Goal: Task Accomplishment & Management: Manage account settings

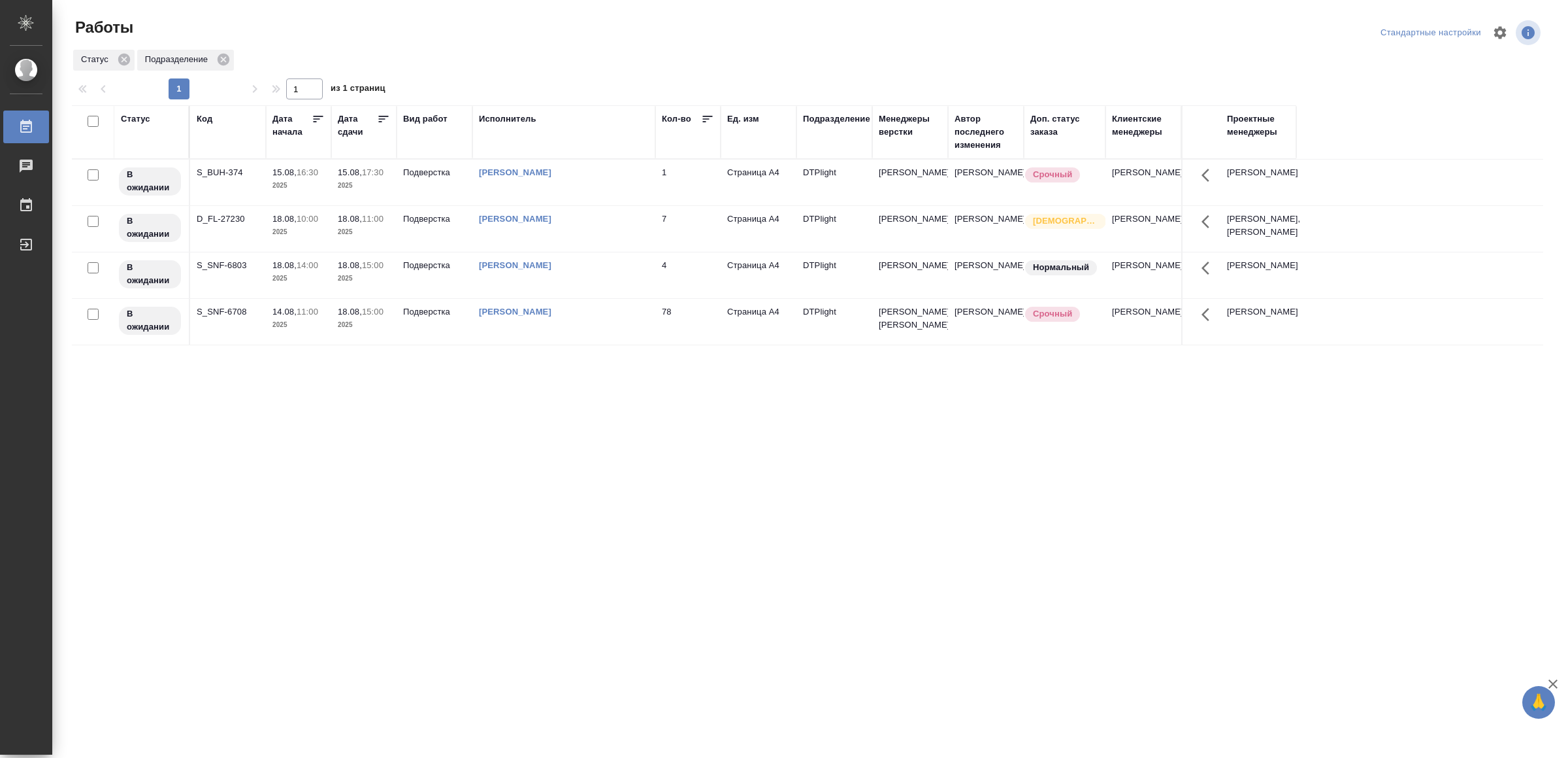
drag, startPoint x: 463, startPoint y: 561, endPoint x: 465, endPoint y: 543, distance: 18.1
drag, startPoint x: 0, startPoint y: 0, endPoint x: 566, endPoint y: 620, distance: 839.5
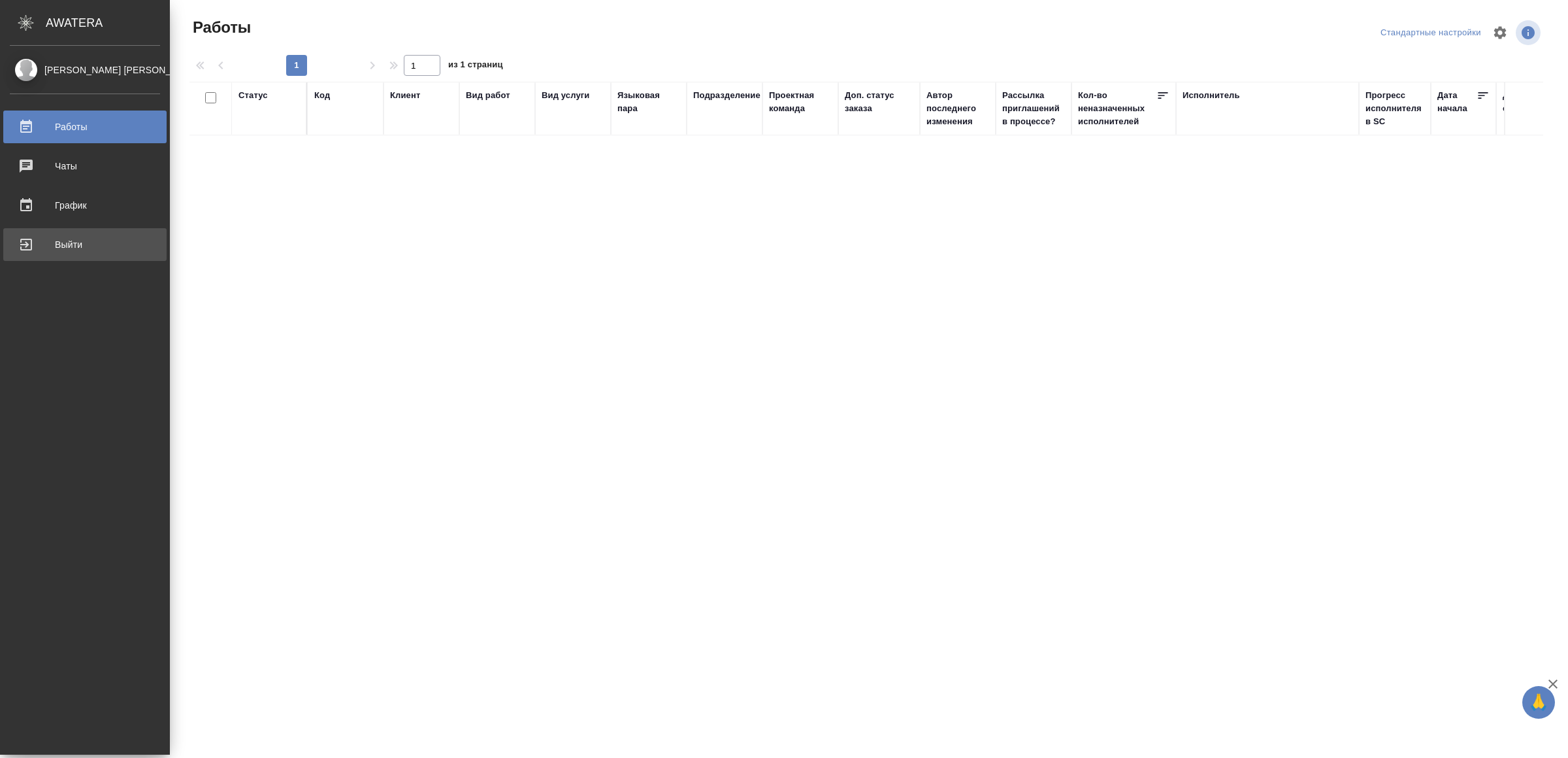
click at [86, 248] on div "Выйти" at bounding box center [85, 244] width 150 height 20
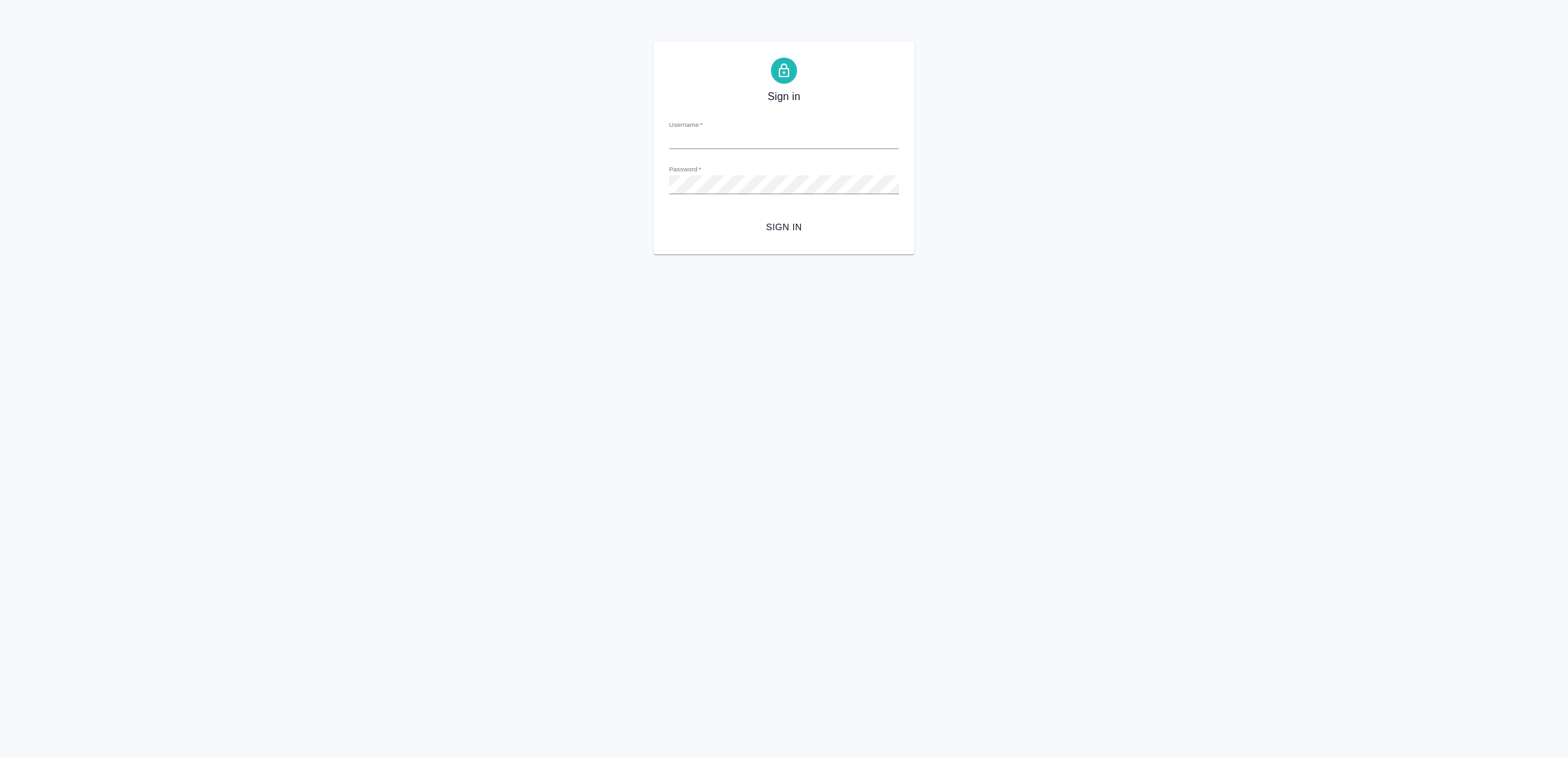
type input "v.yamkovenko@awatera.com"
click at [776, 223] on span "Sign in" at bounding box center [784, 227] width 209 height 16
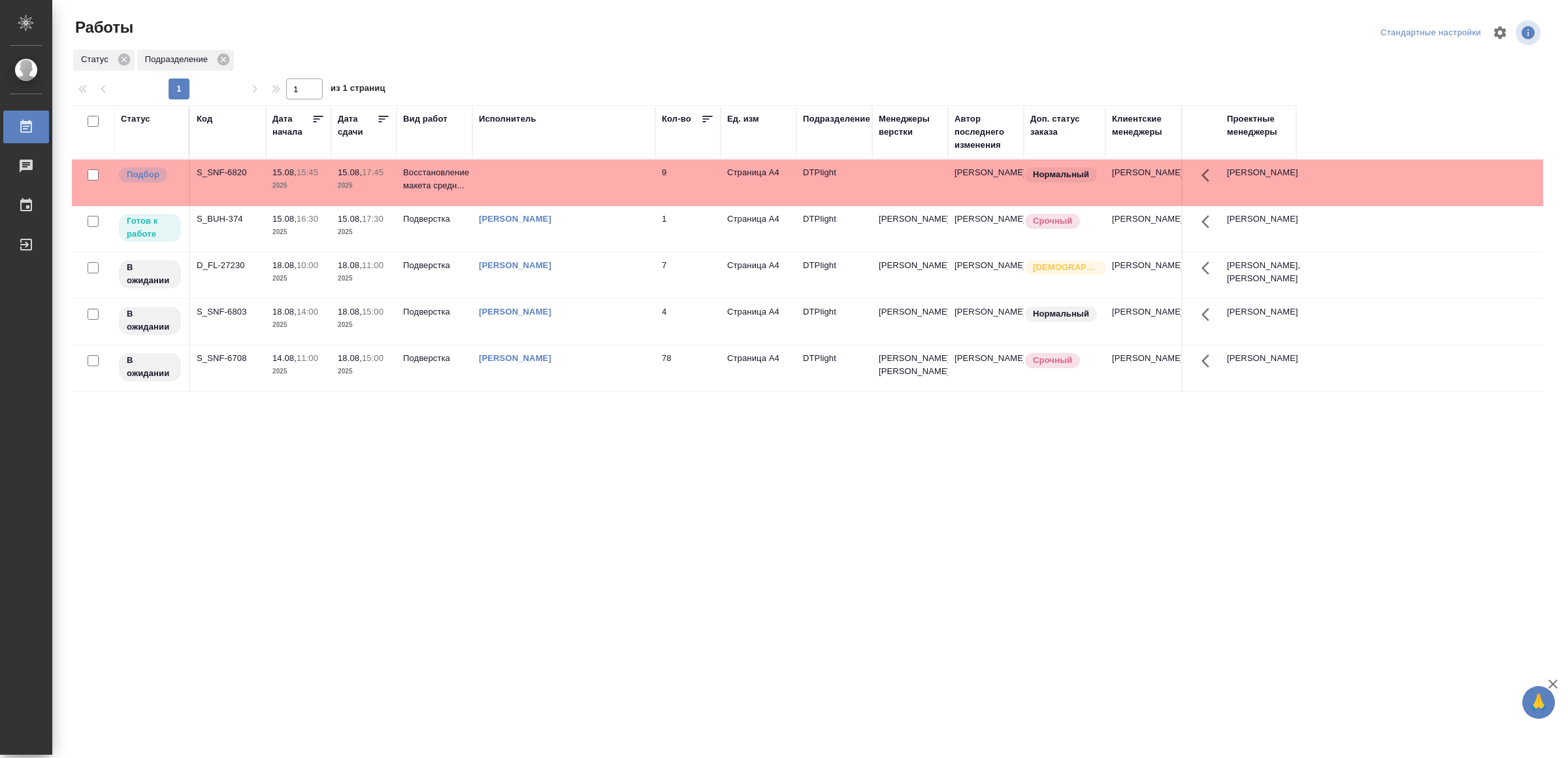
click at [609, 196] on td at bounding box center [563, 182] width 183 height 45
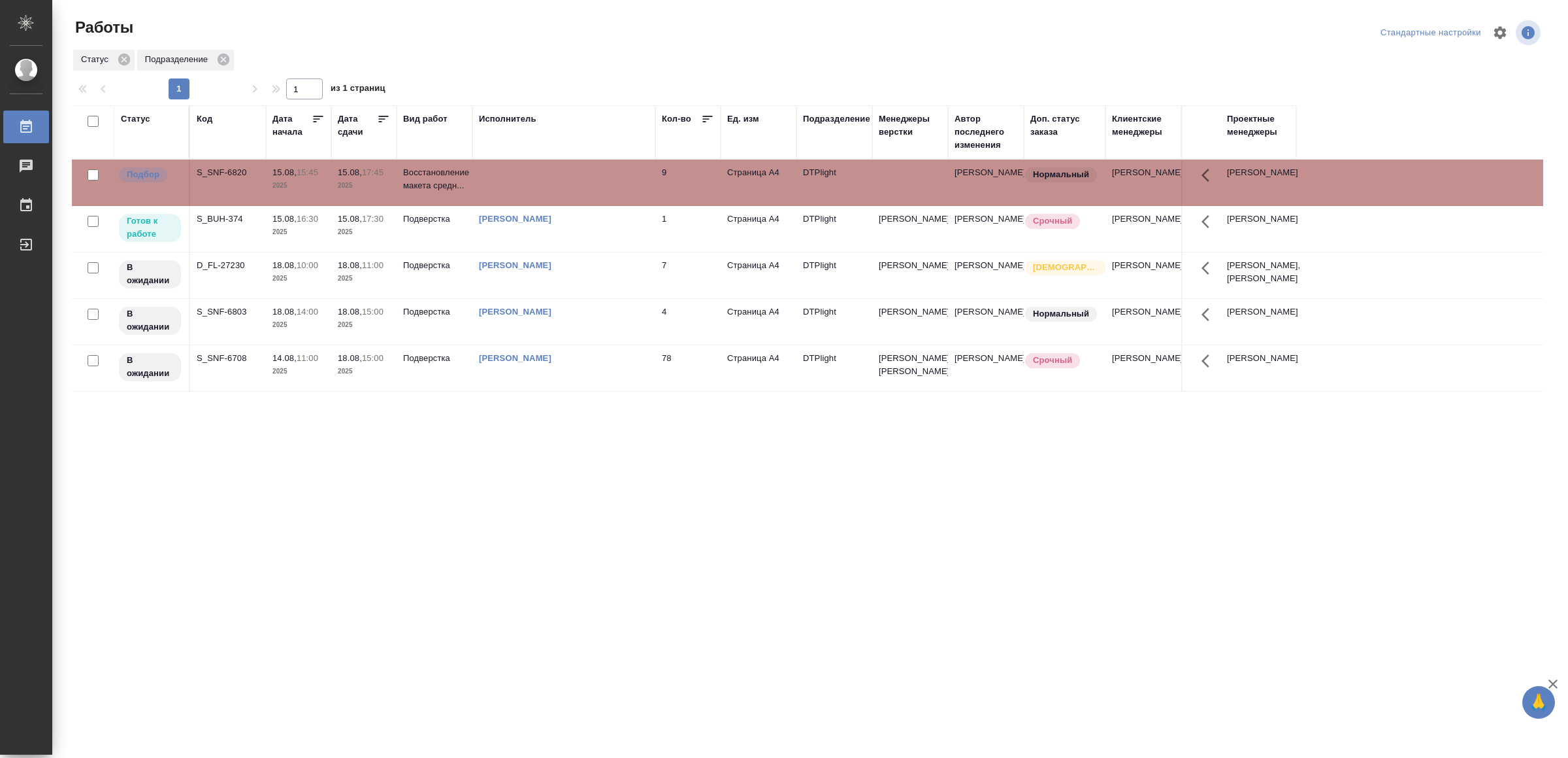
click at [609, 196] on td at bounding box center [563, 182] width 183 height 45
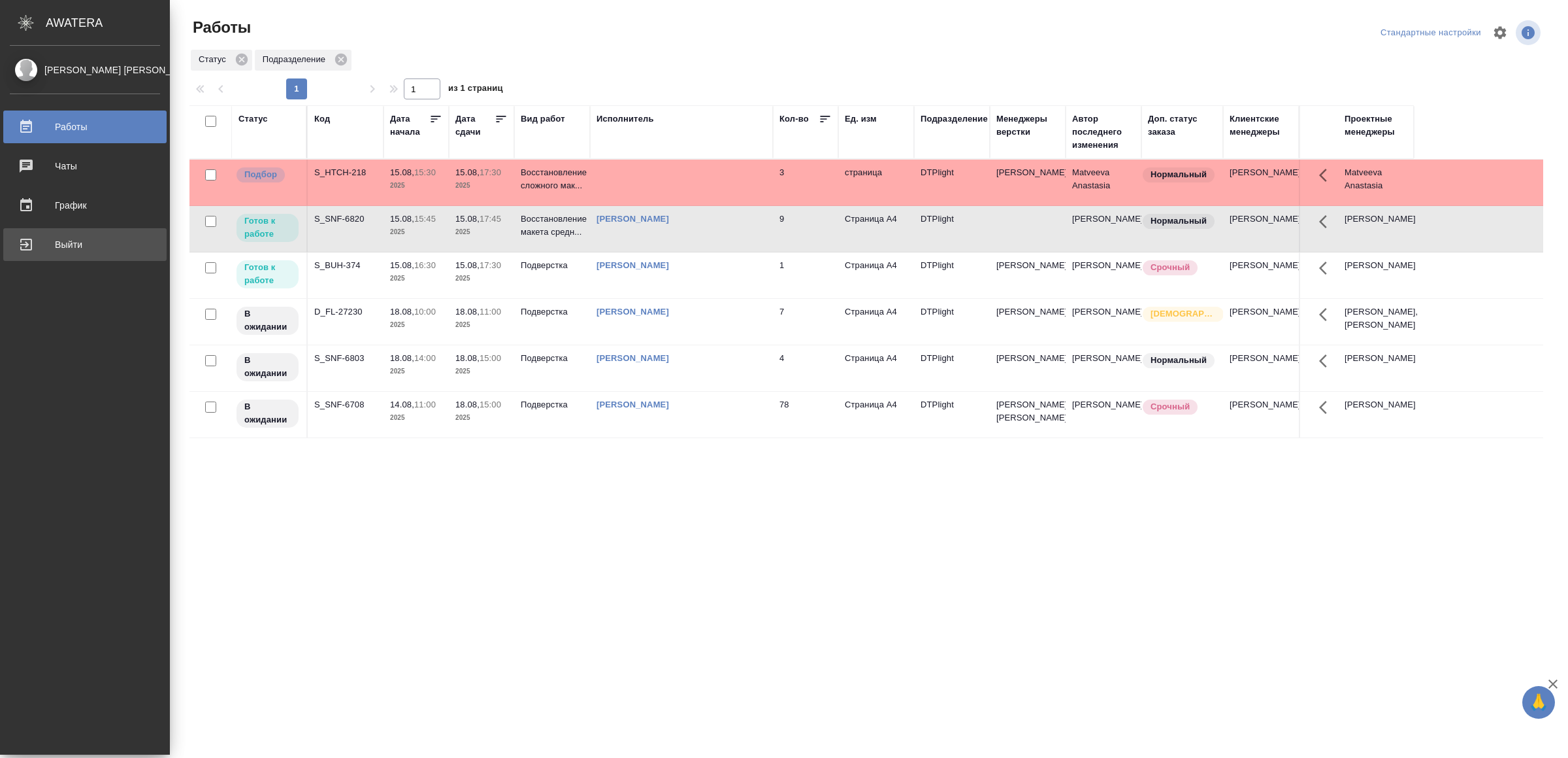
click at [59, 242] on div "Выйти" at bounding box center [85, 244] width 150 height 20
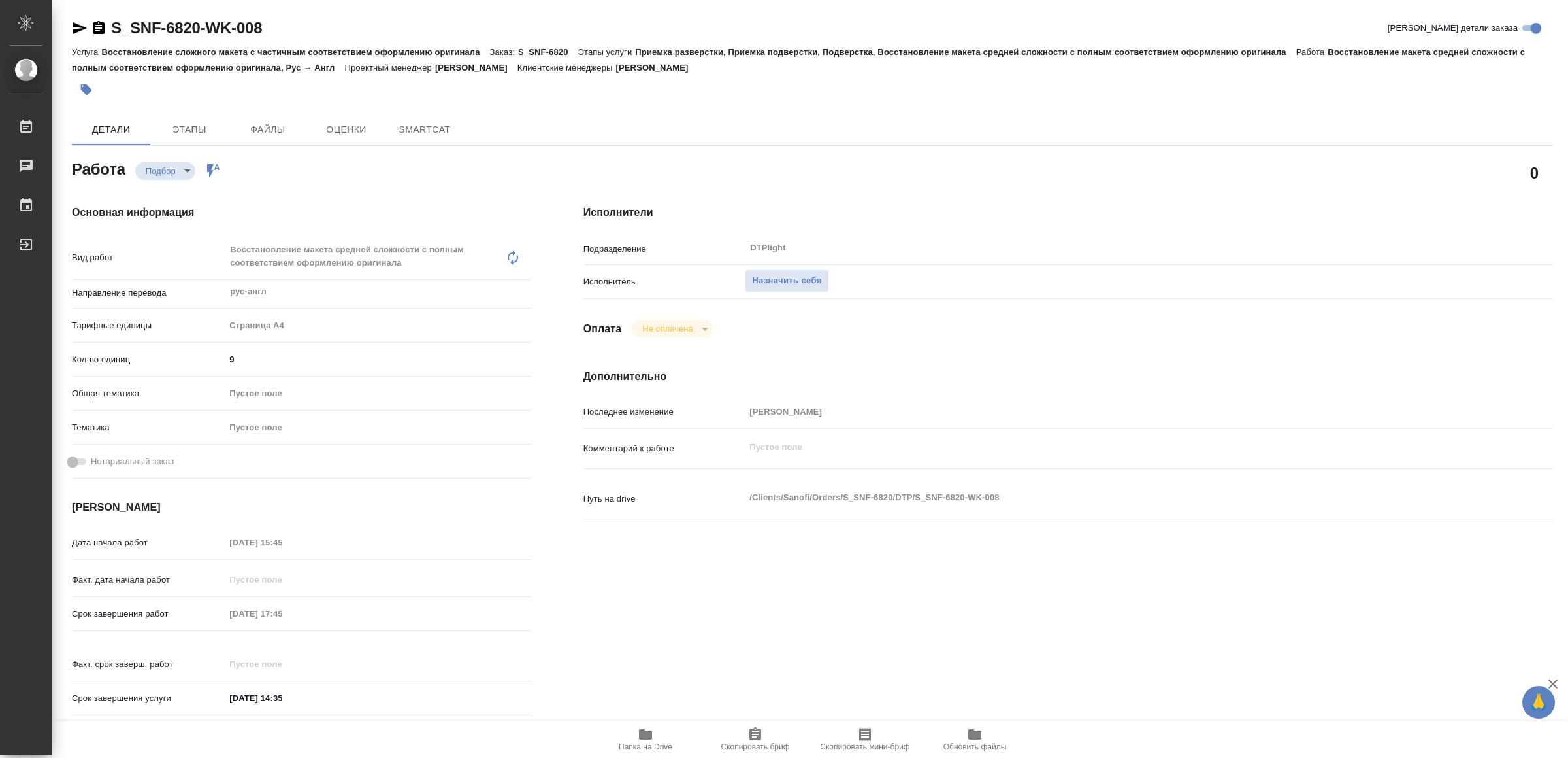
click at [651, 736] on icon "button" at bounding box center [645, 733] width 13 height 10
click at [778, 273] on span "Назначить себя" at bounding box center [786, 280] width 69 height 15
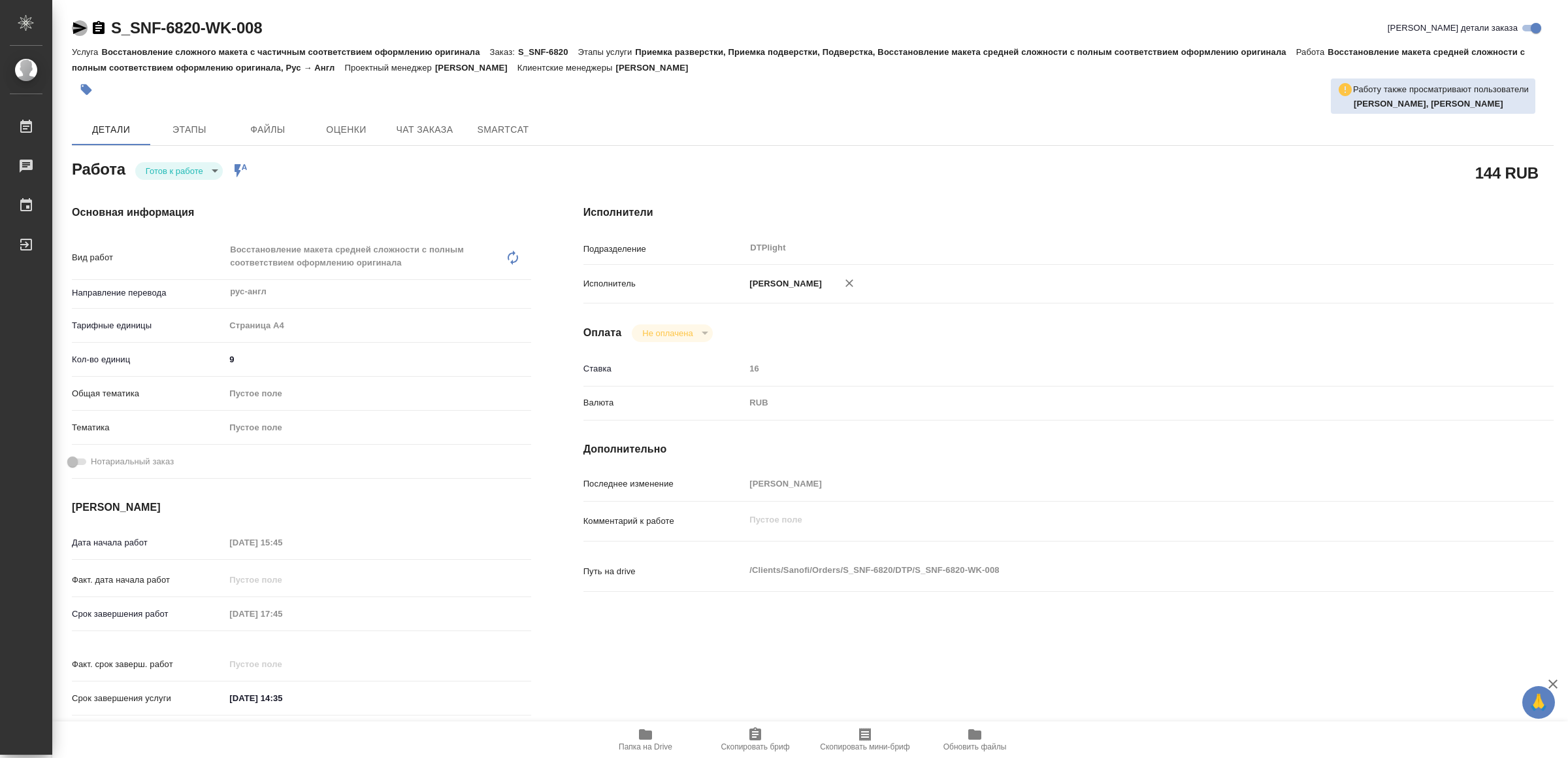
click at [77, 26] on icon "button" at bounding box center [80, 28] width 14 height 12
click at [151, 168] on body "🙏 .cls-1 fill:#fff; AWATERA Yamkovenko Vera Работы 0 Чаты График Выйти S_SNF-68…" at bounding box center [784, 379] width 1568 height 758
click at [152, 168] on button "В работе" at bounding box center [168, 171] width 43 height 14
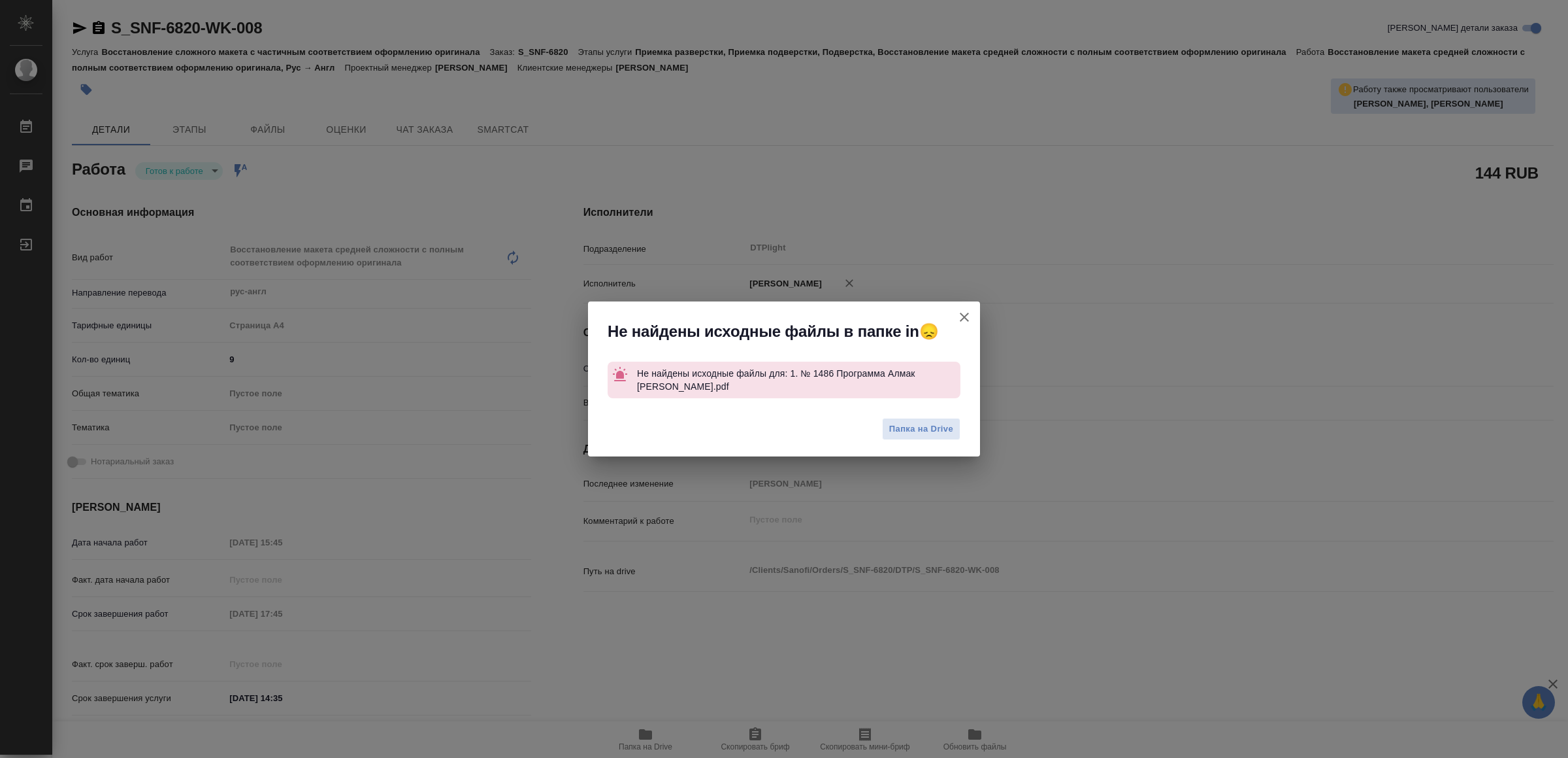
type textarea "x"
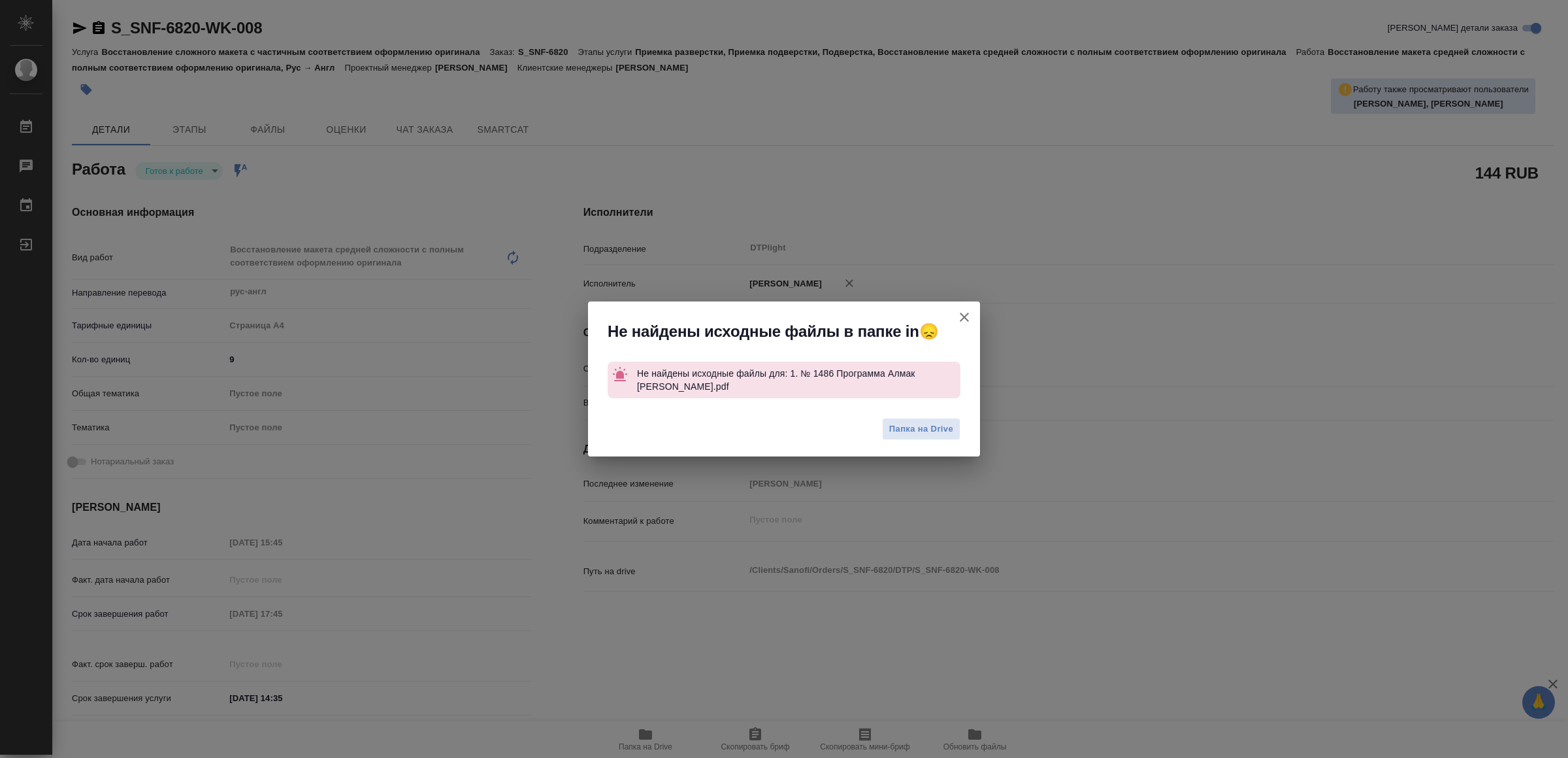
type textarea "x"
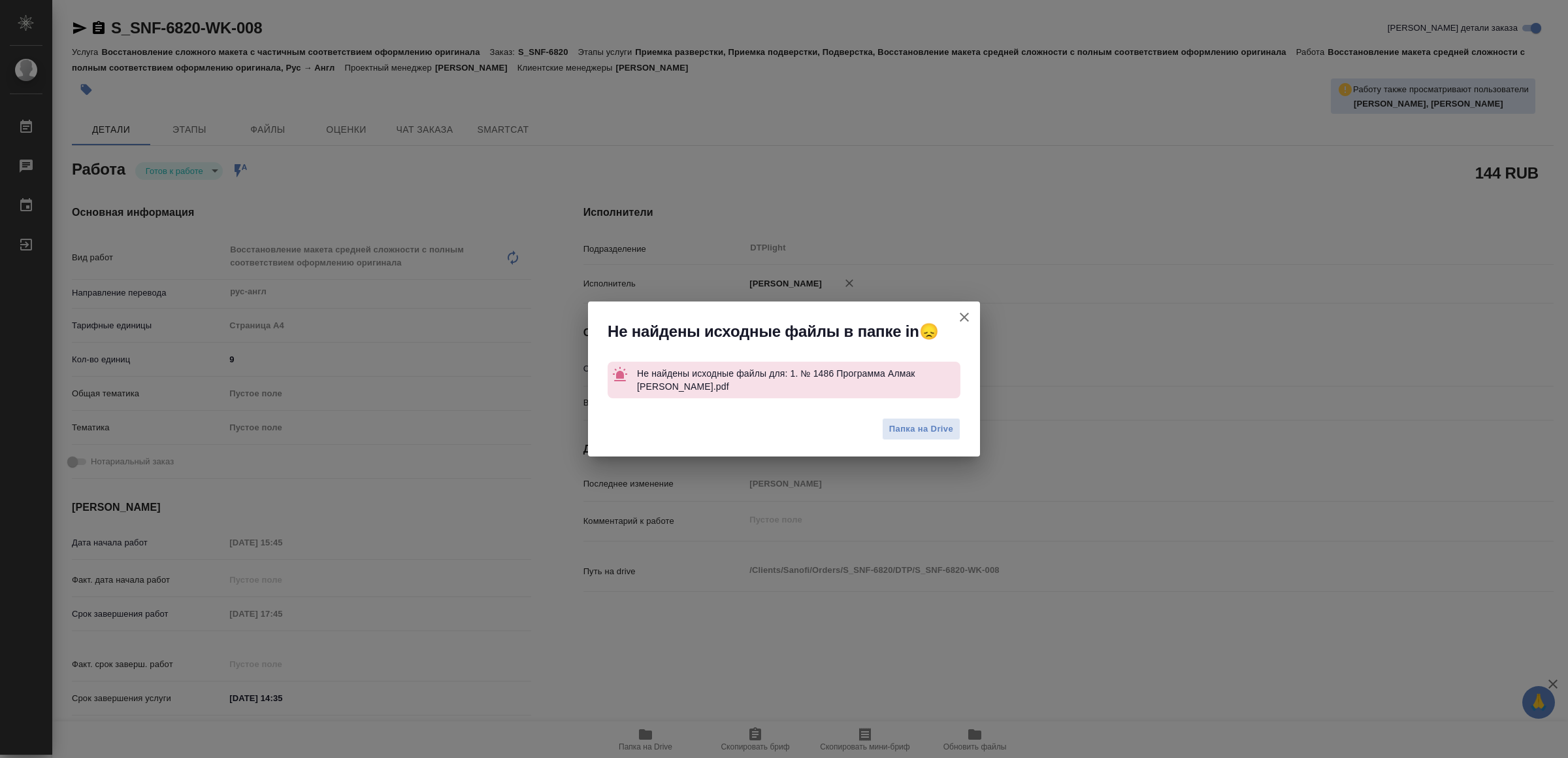
click at [964, 313] on icon "button" at bounding box center [964, 318] width 16 height 16
type textarea "x"
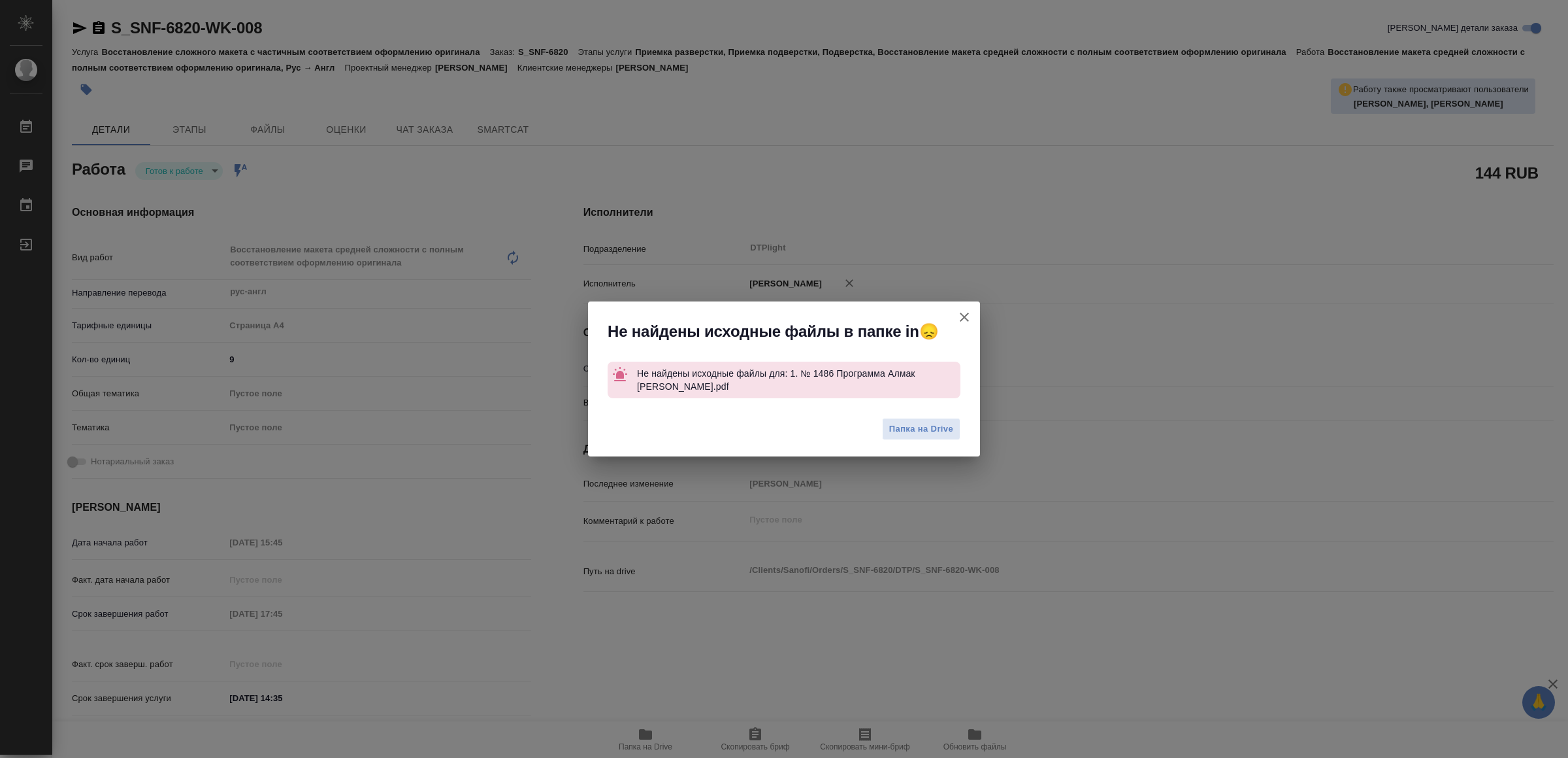
type textarea "x"
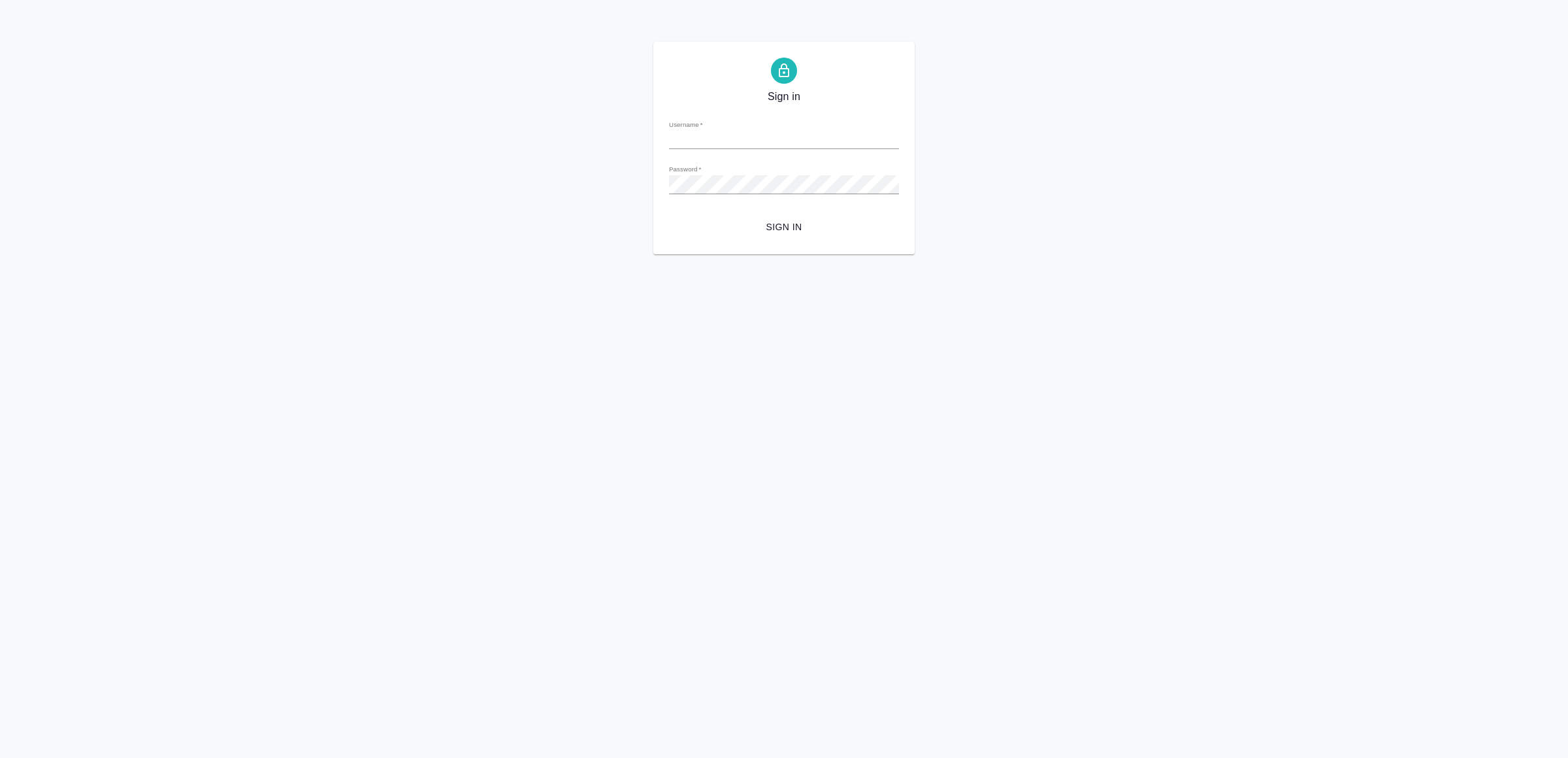
type input "[EMAIL_ADDRESS][DOMAIN_NAME]"
click at [806, 230] on span "Sign in" at bounding box center [784, 227] width 209 height 16
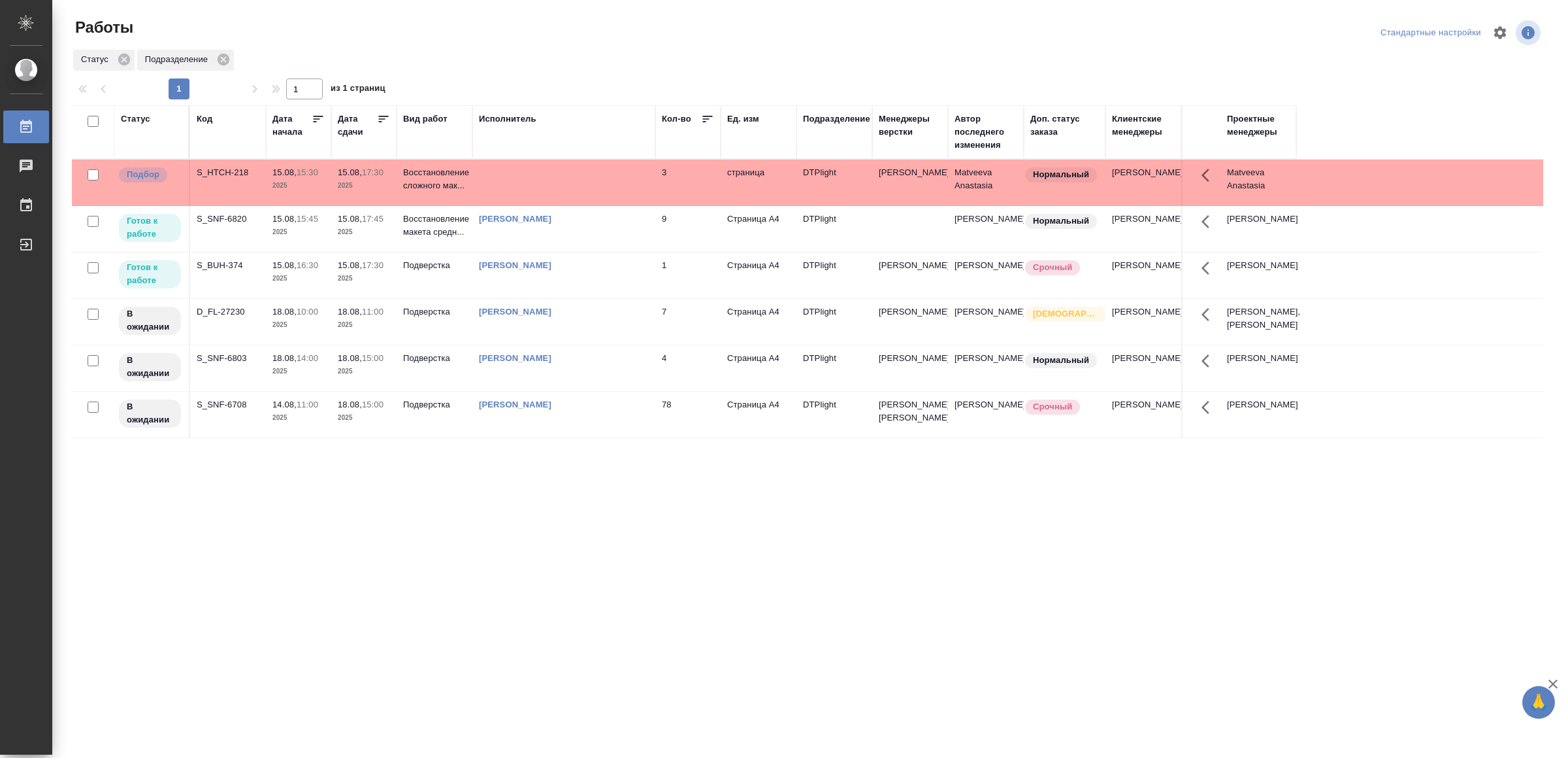
click at [595, 205] on td "[PERSON_NAME]" at bounding box center [563, 182] width 183 height 45
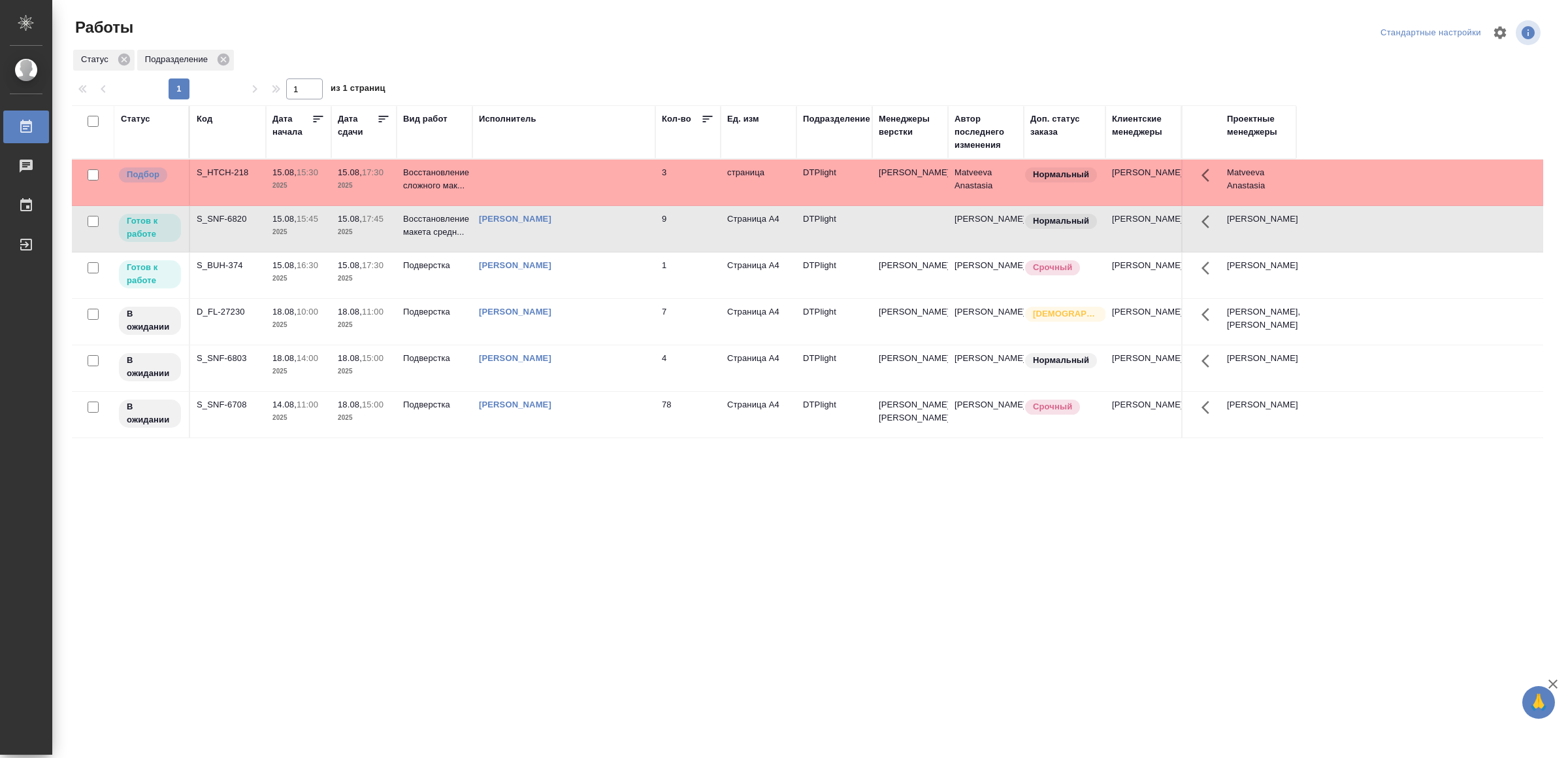
click at [595, 205] on td "[PERSON_NAME]" at bounding box center [563, 182] width 183 height 45
click at [589, 166] on div "[PERSON_NAME]" at bounding box center [564, 166] width 170 height 0
click at [589, 205] on td "[PERSON_NAME]" at bounding box center [563, 182] width 183 height 45
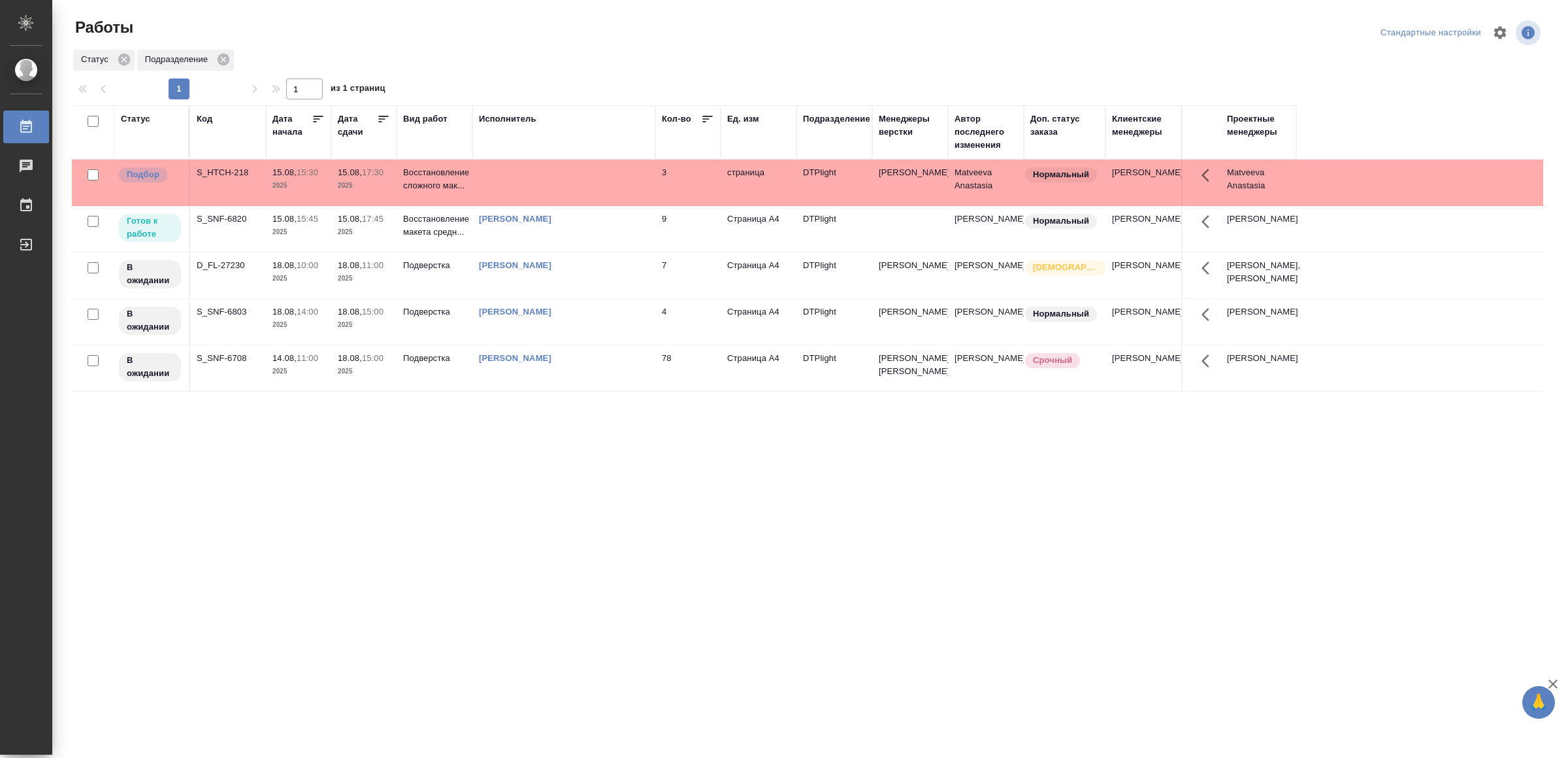
click at [617, 205] on td "[PERSON_NAME]" at bounding box center [563, 182] width 183 height 45
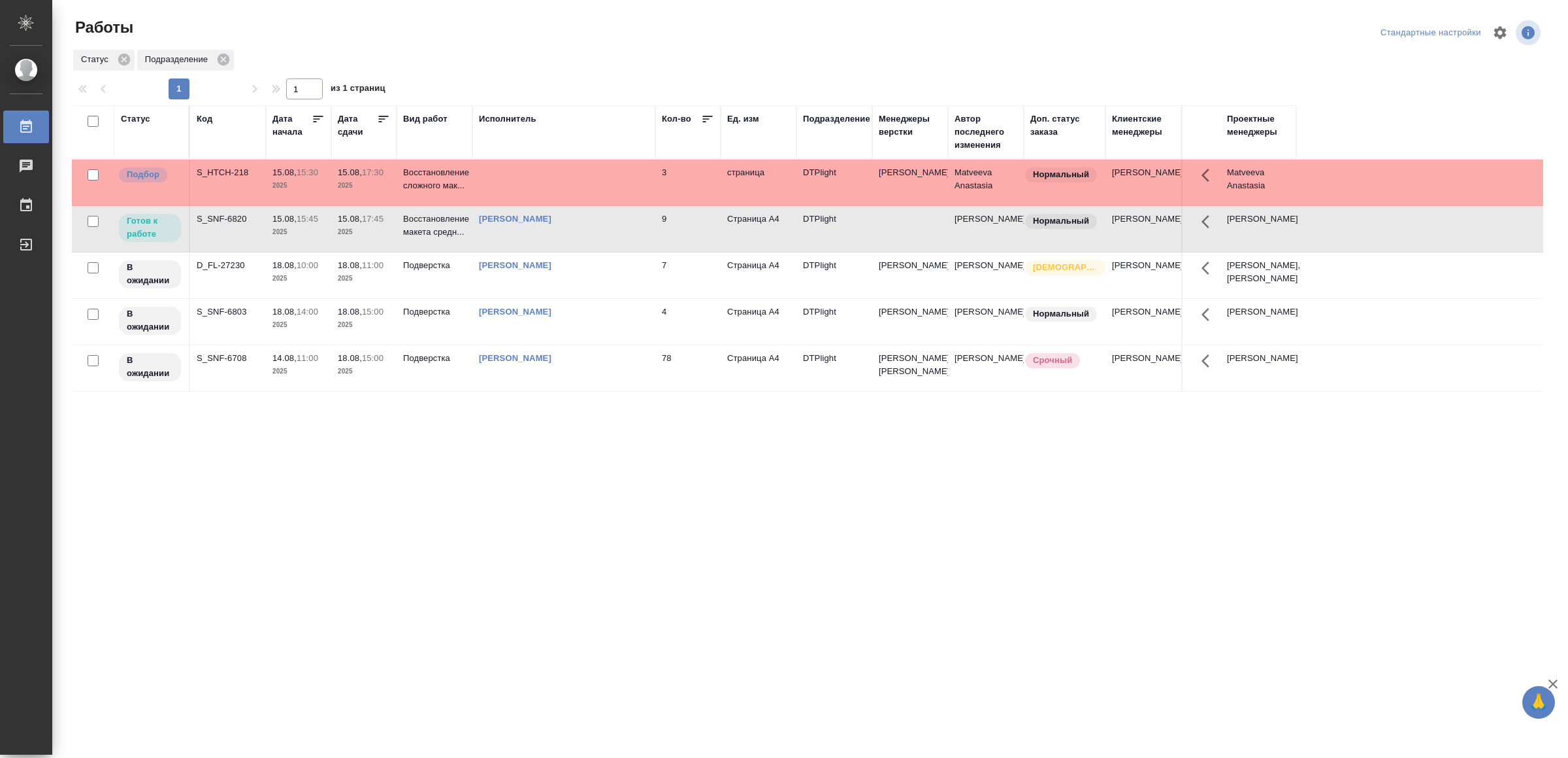
click at [617, 205] on td "[PERSON_NAME]" at bounding box center [563, 182] width 183 height 45
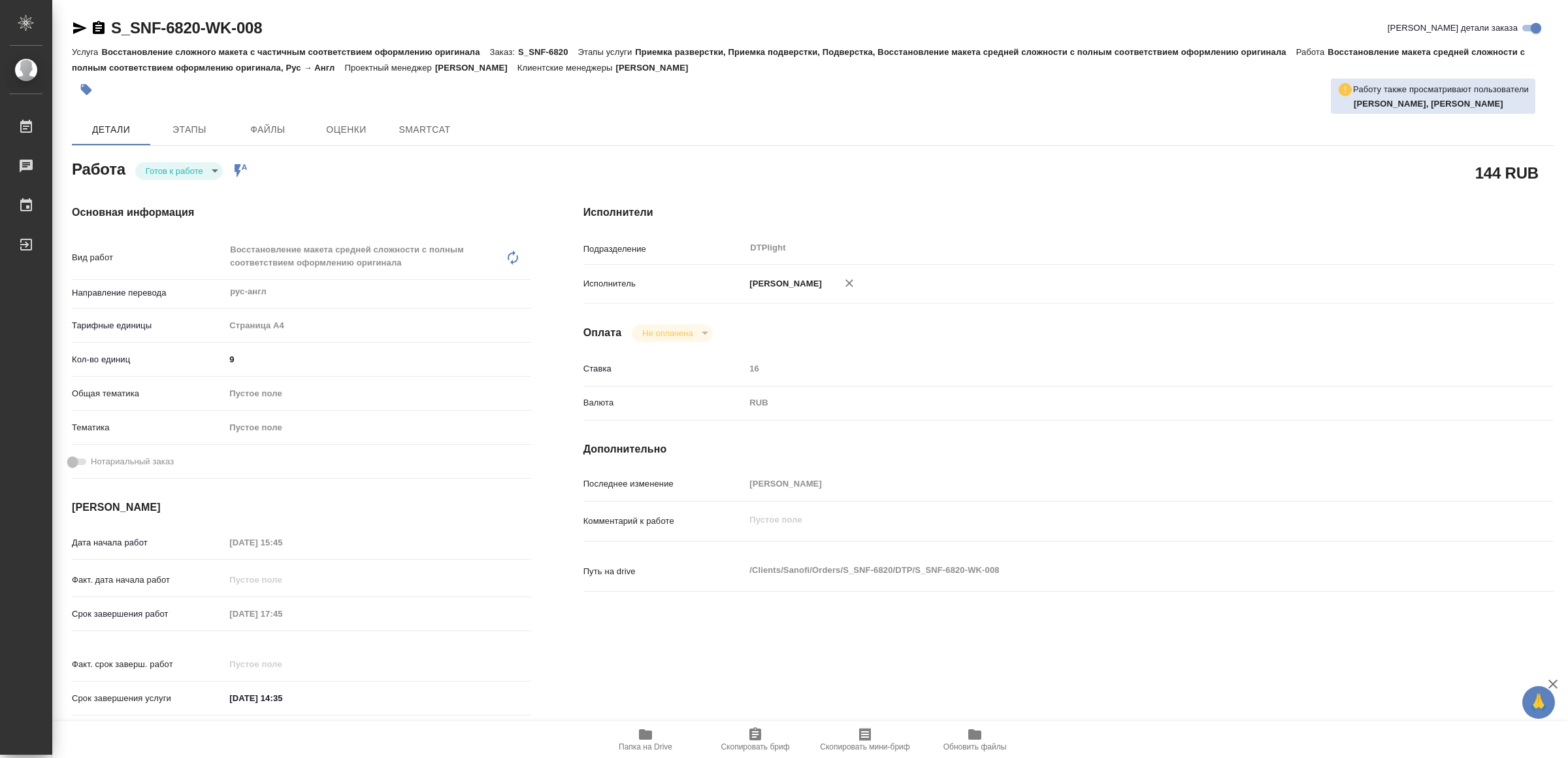
type textarea "x"
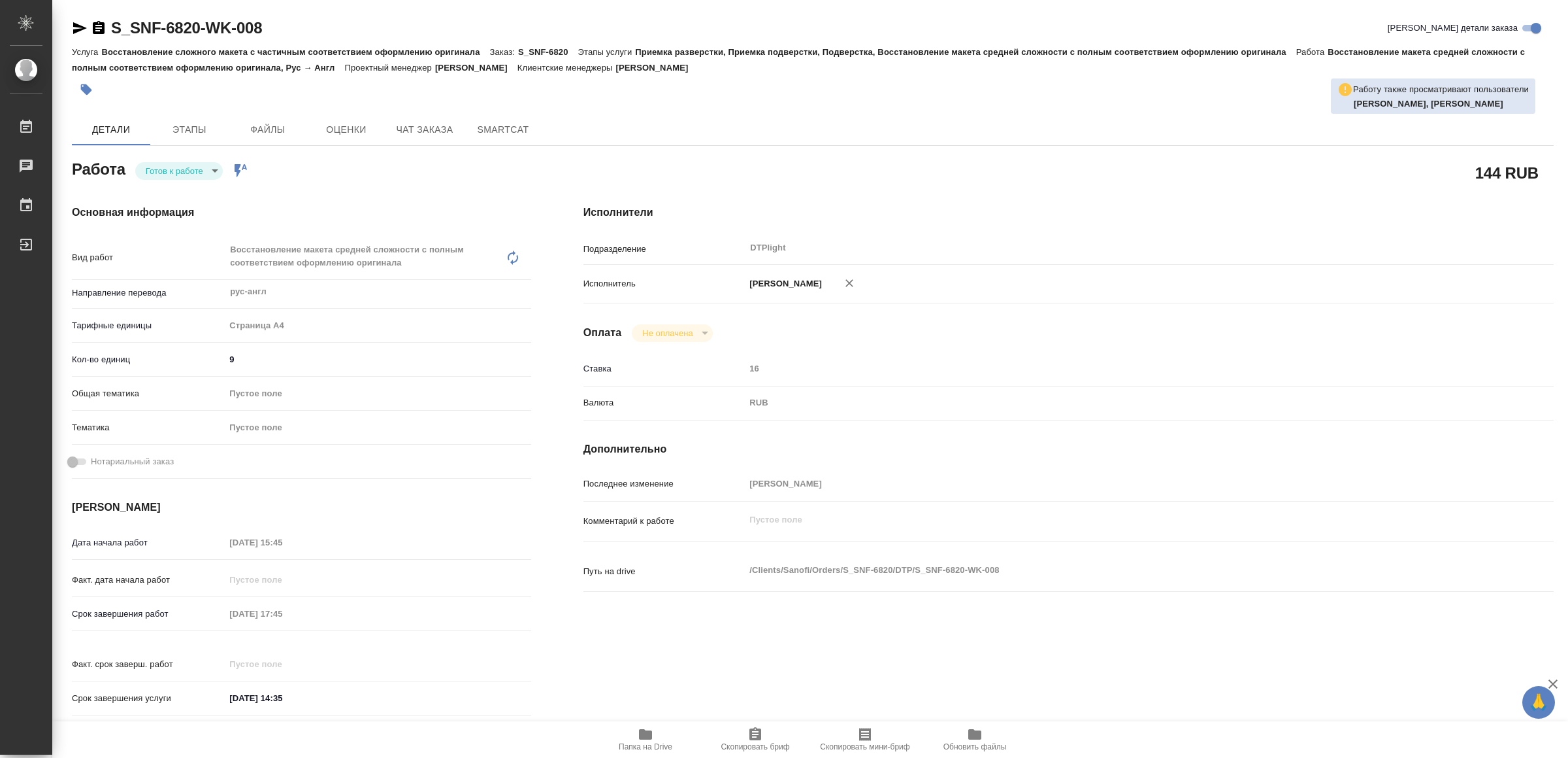
type textarea "x"
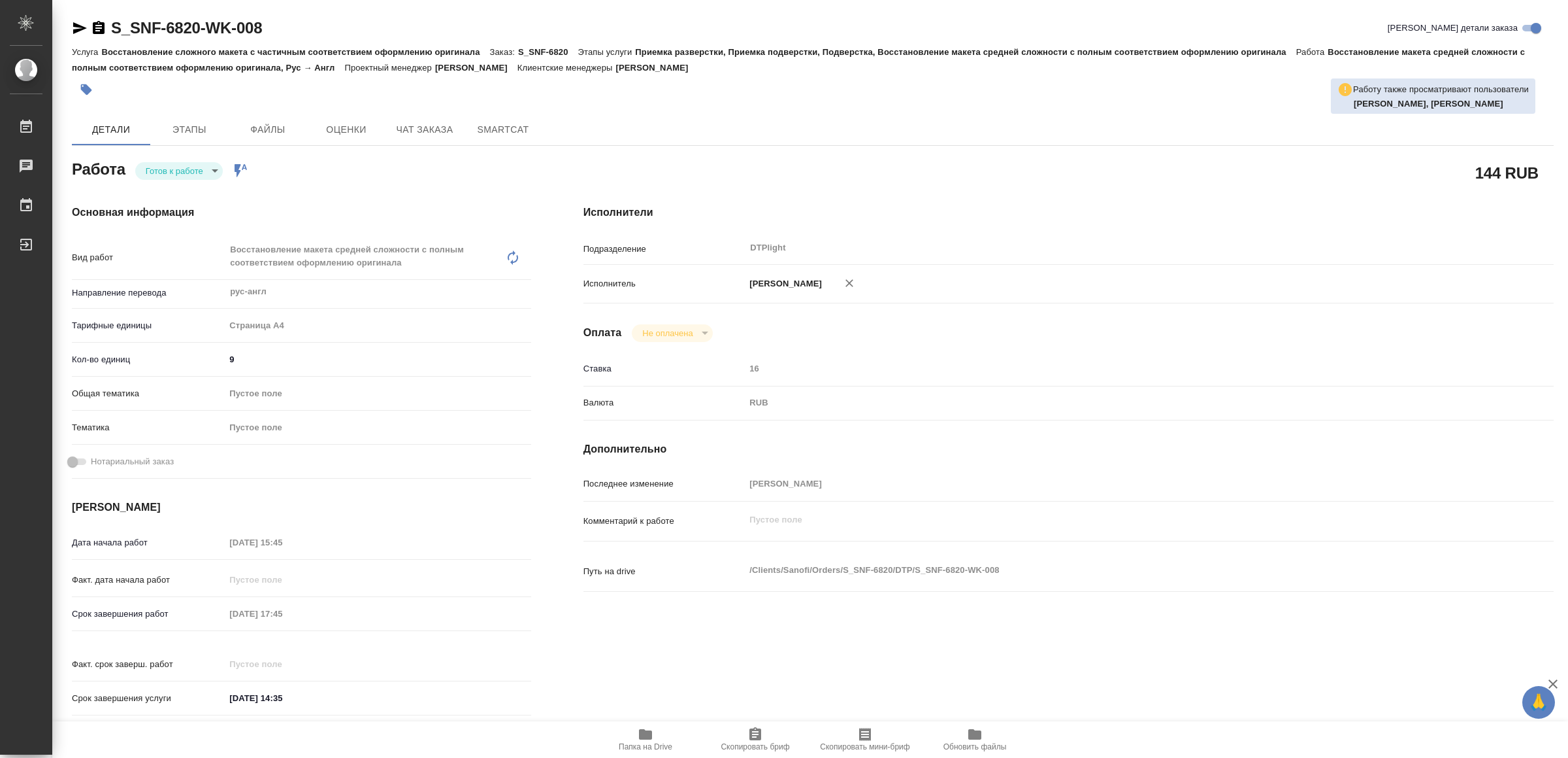
click at [164, 171] on body "🙏 .cls-1 fill:#fff; AWATERA Yamkovenko Vera Работы Чаты График Выйти S_SNF-6820…" at bounding box center [784, 379] width 1568 height 758
click at [164, 171] on button "В работе" at bounding box center [168, 171] width 43 height 14
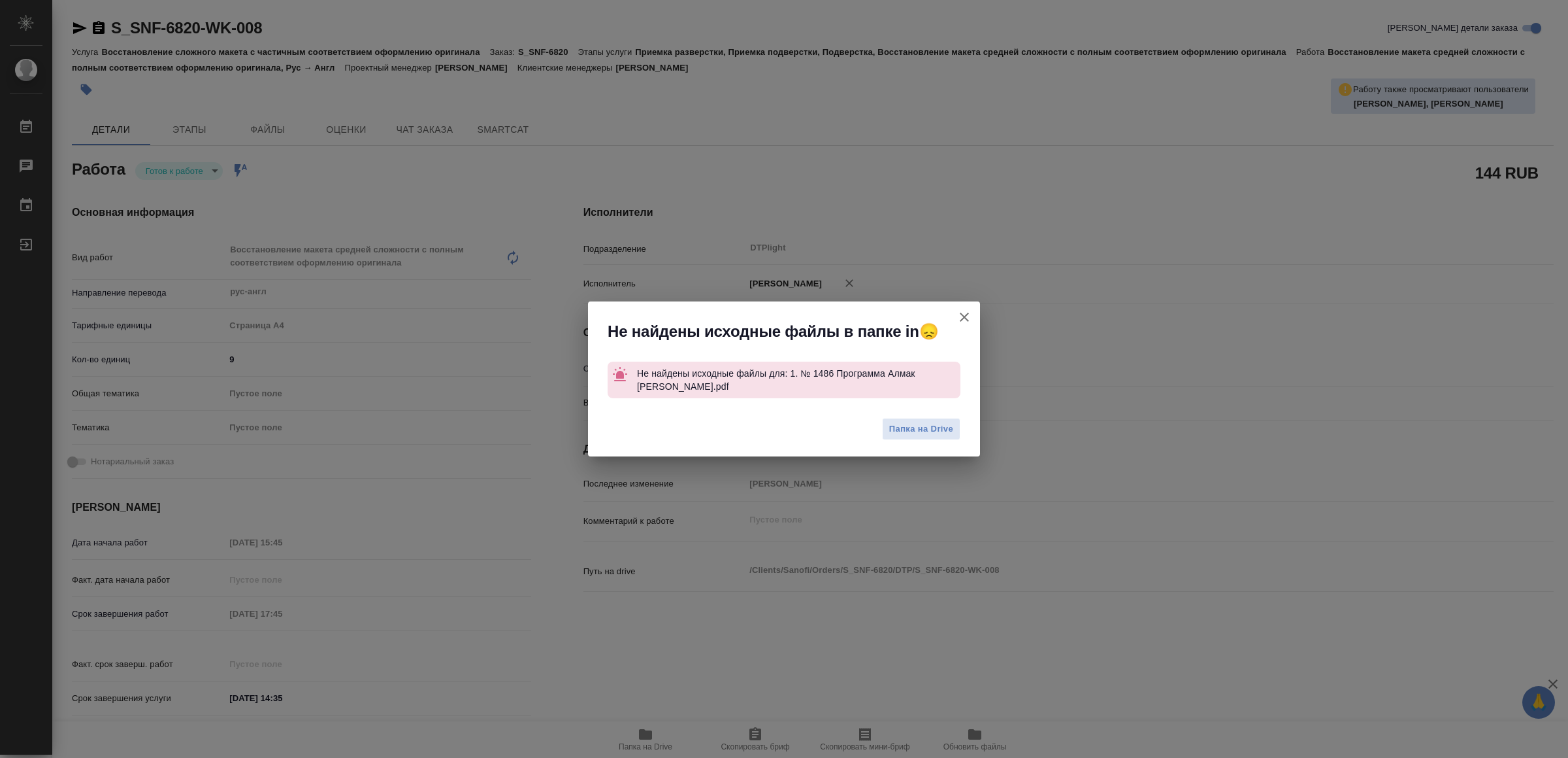
type textarea "x"
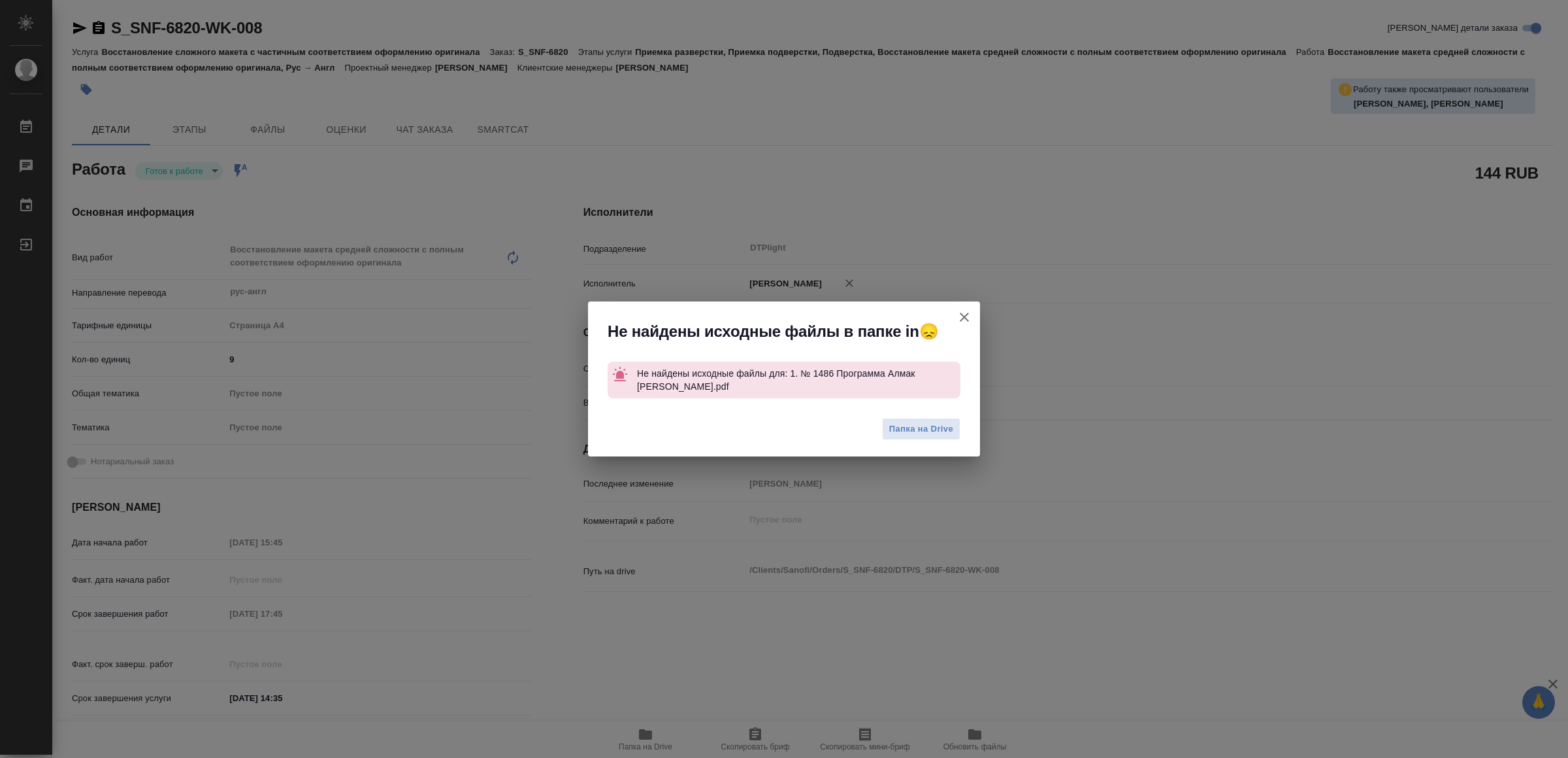
type textarea "x"
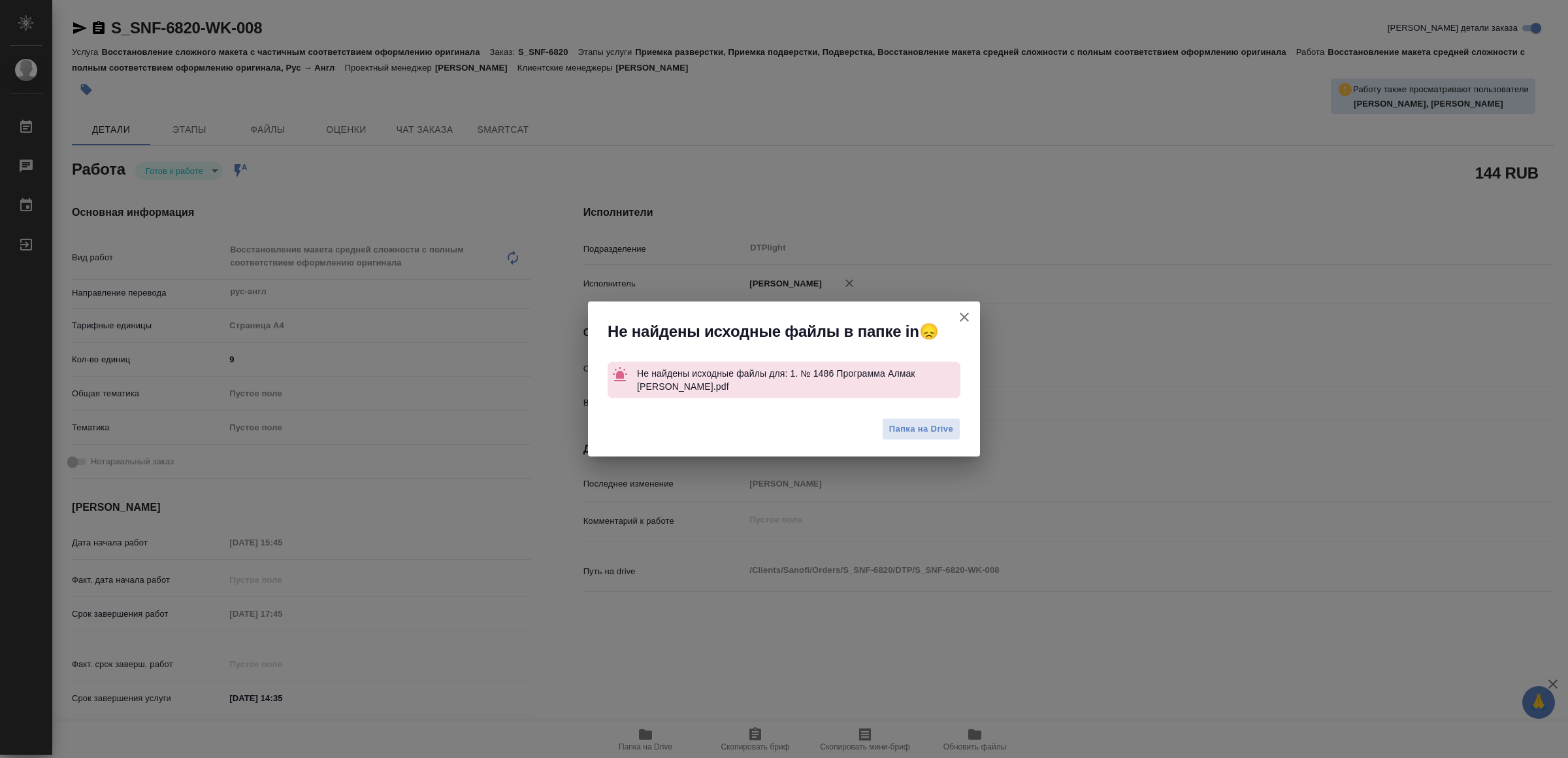
type textarea "x"
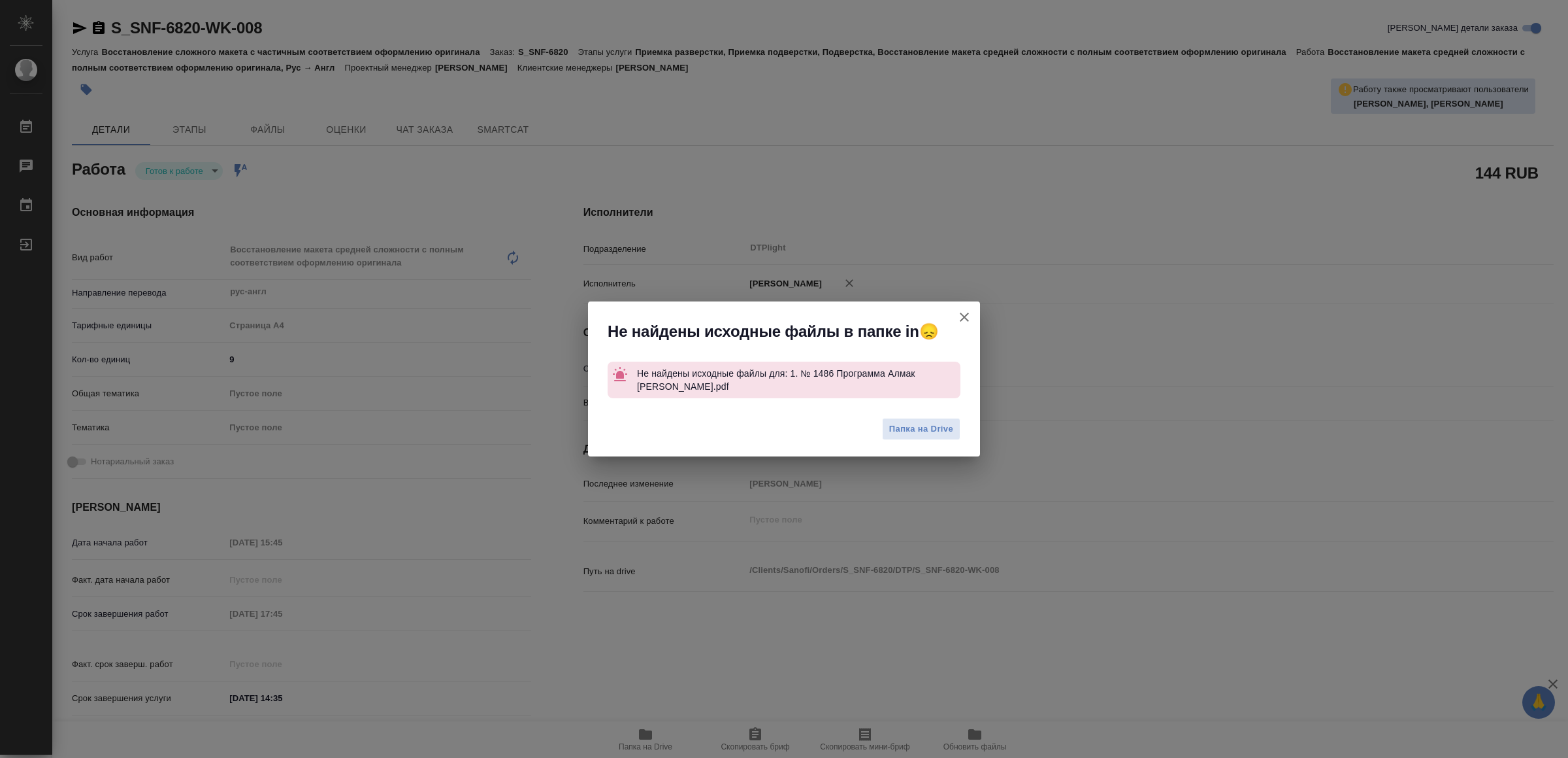
click at [971, 314] on icon "button" at bounding box center [964, 318] width 16 height 16
type textarea "x"
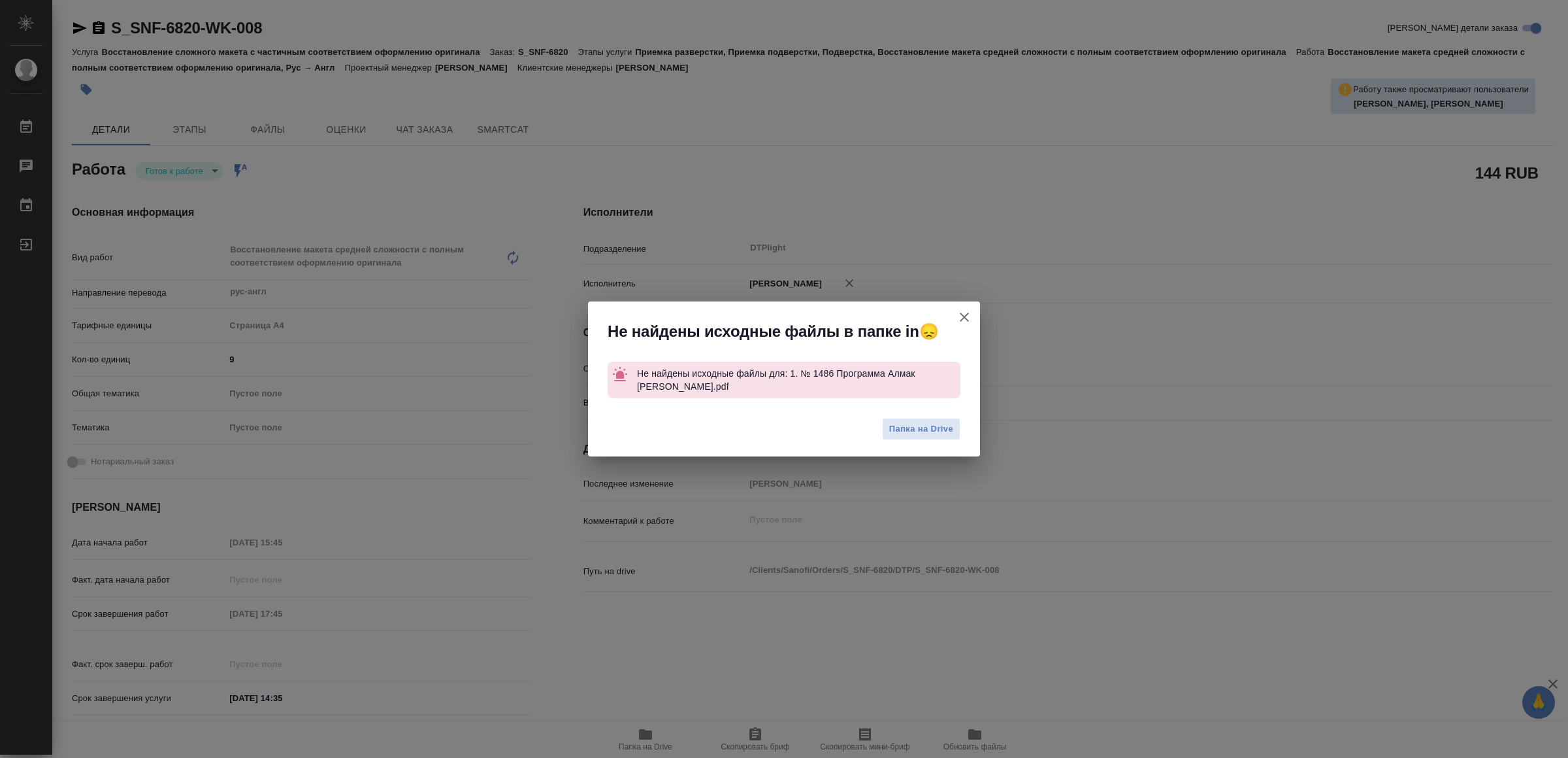
type textarea "x"
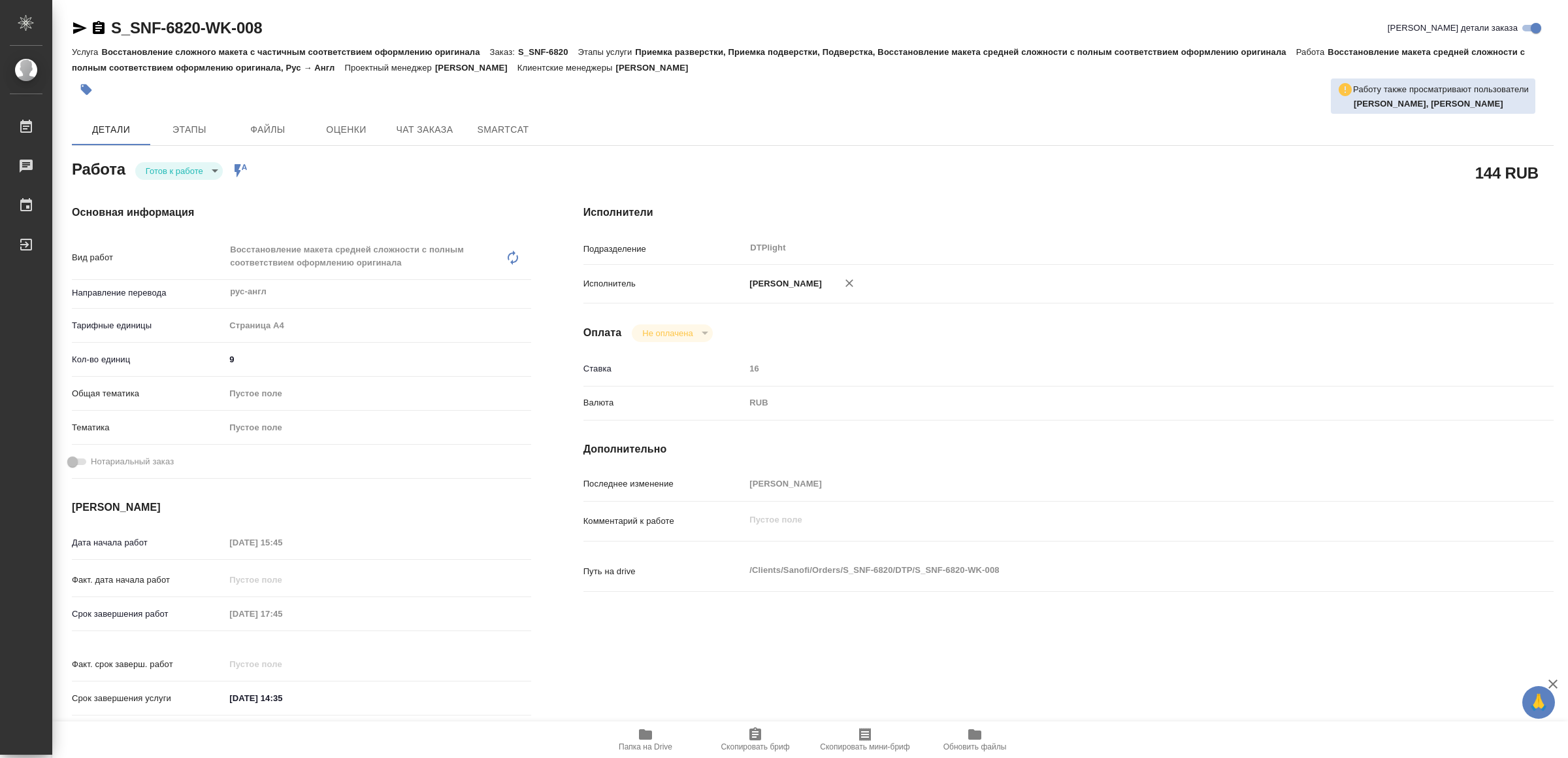
type textarea "x"
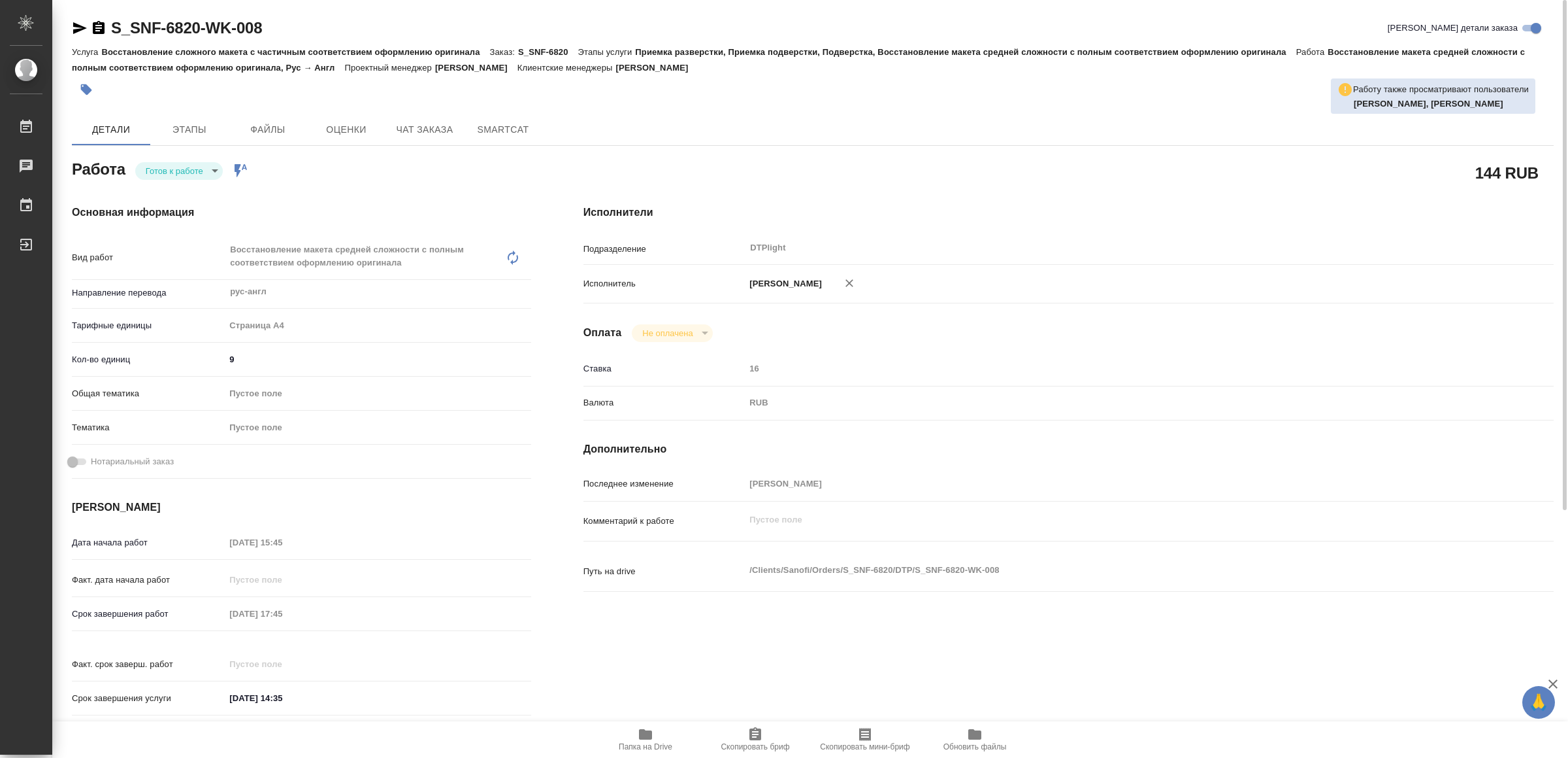
click at [73, 31] on icon "button" at bounding box center [80, 28] width 16 height 16
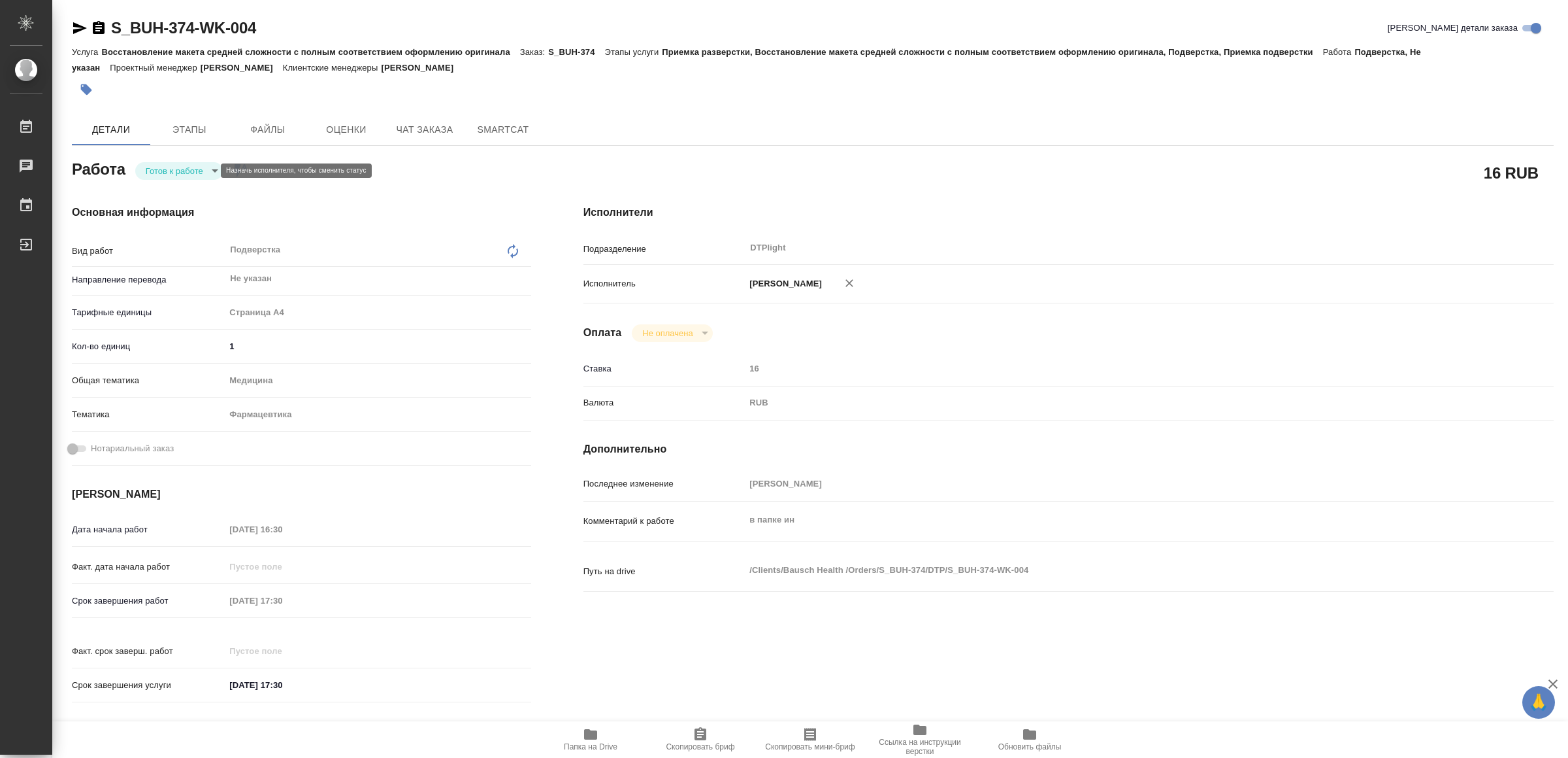
click at [202, 168] on body "🙏 .cls-1 fill:#fff; AWATERA Yamkovenko Vera Работы Чаты График Выйти S_BUH-374-…" at bounding box center [784, 379] width 1568 height 758
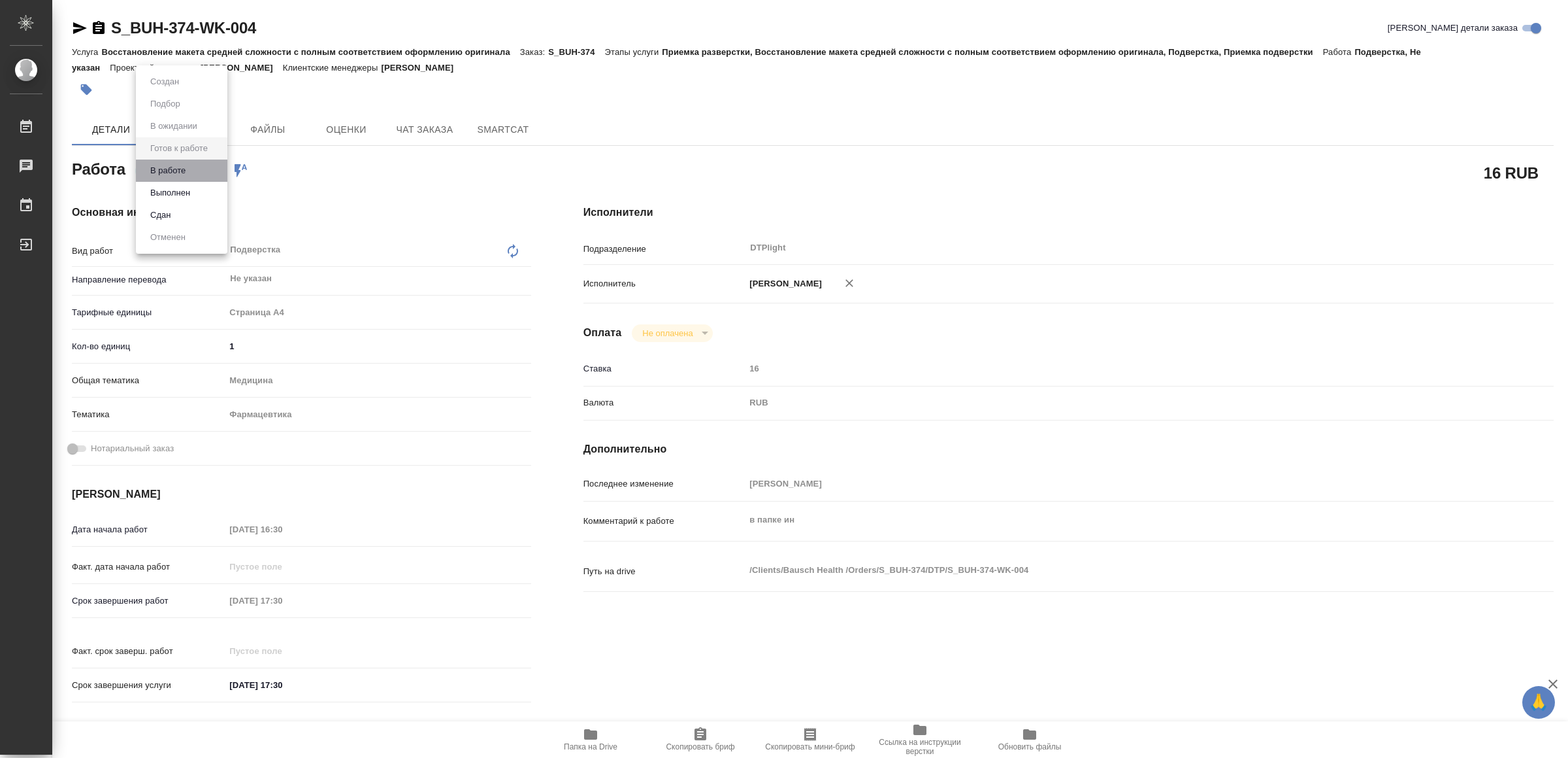
click at [202, 168] on li "В работе" at bounding box center [181, 171] width 92 height 22
type textarea "x"
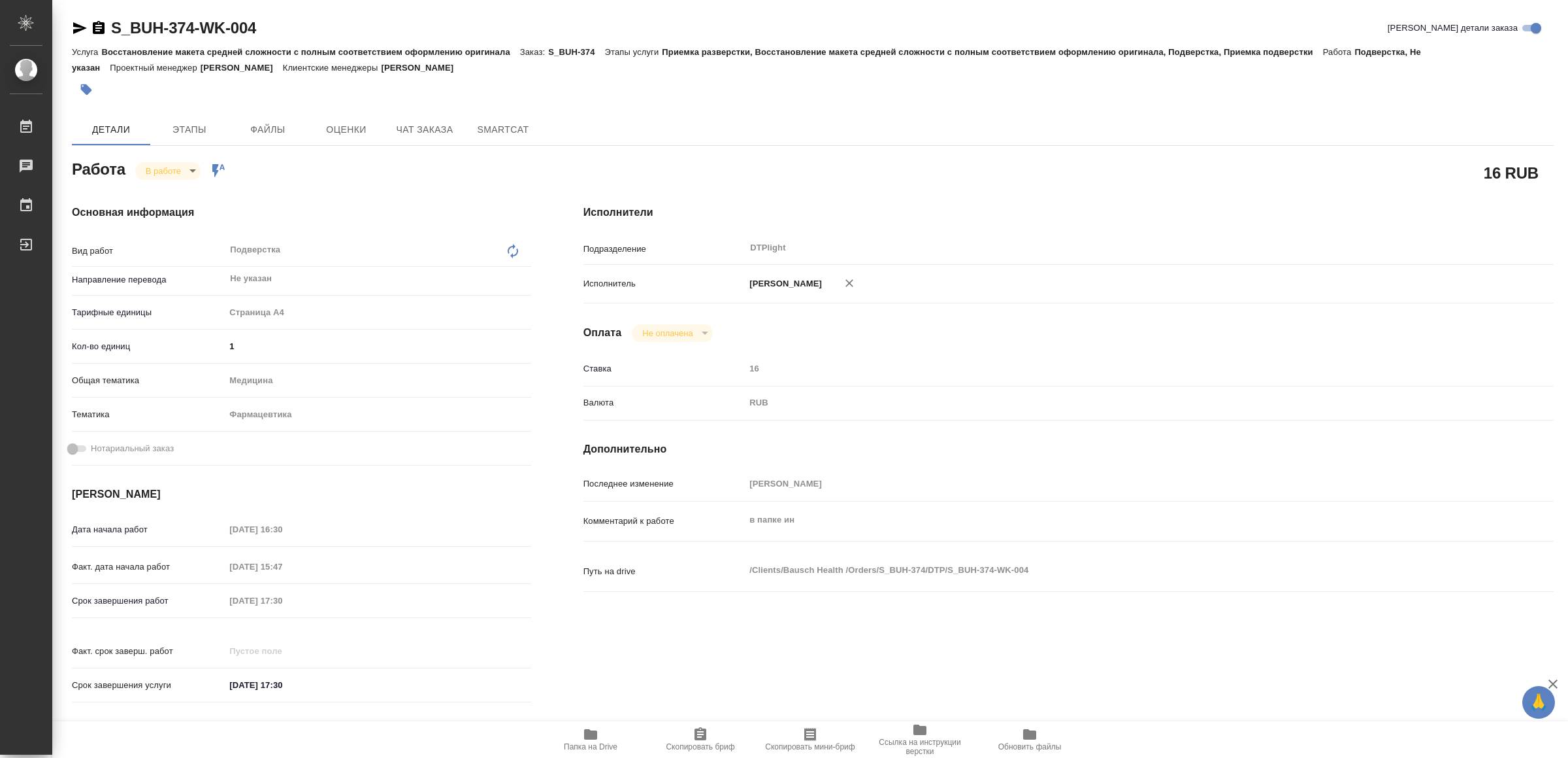
type textarea "x"
click at [77, 23] on icon "button" at bounding box center [80, 28] width 16 height 16
type textarea "x"
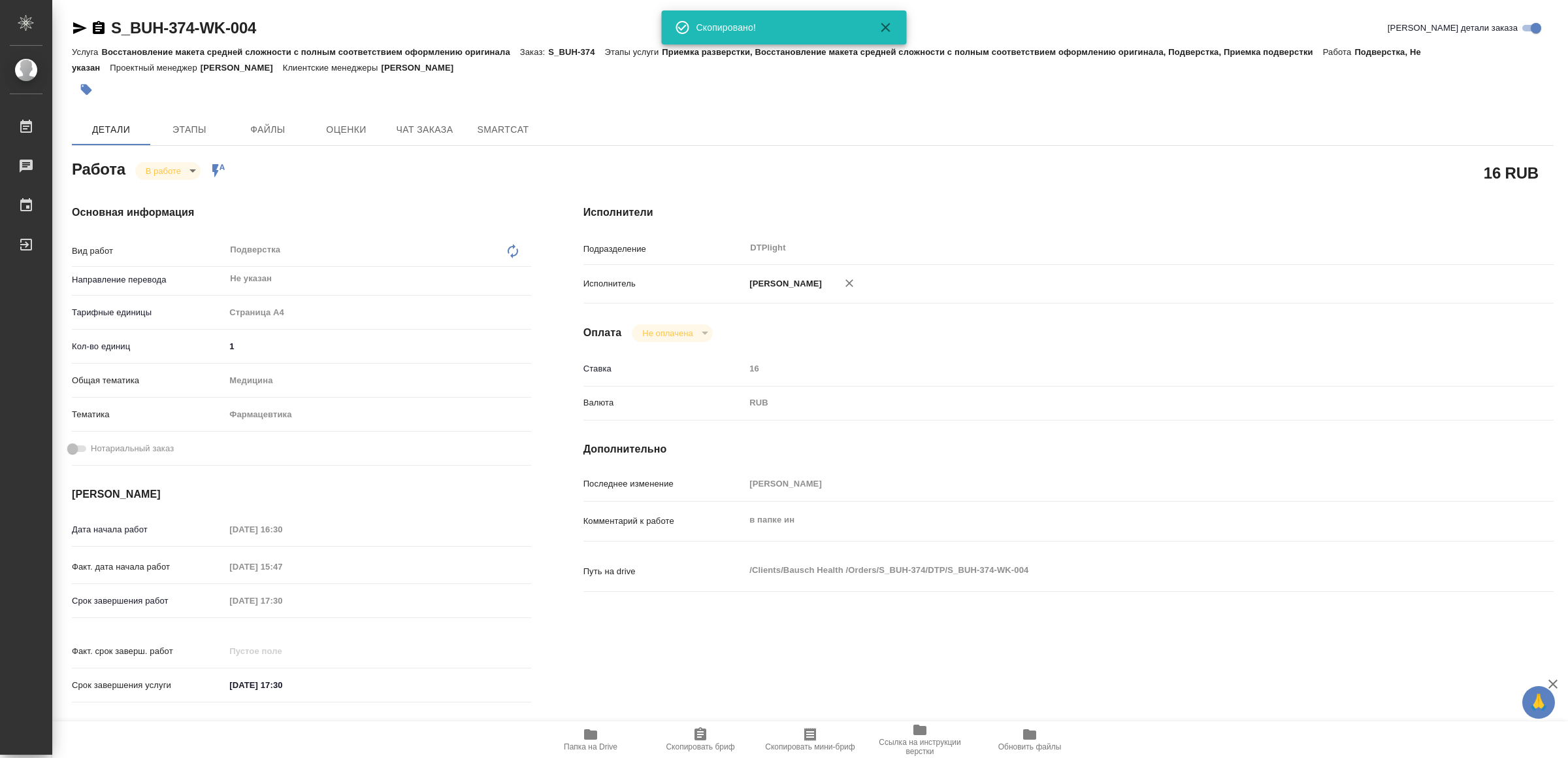
type textarea "x"
click at [584, 746] on span "Папка на Drive" at bounding box center [590, 746] width 53 height 9
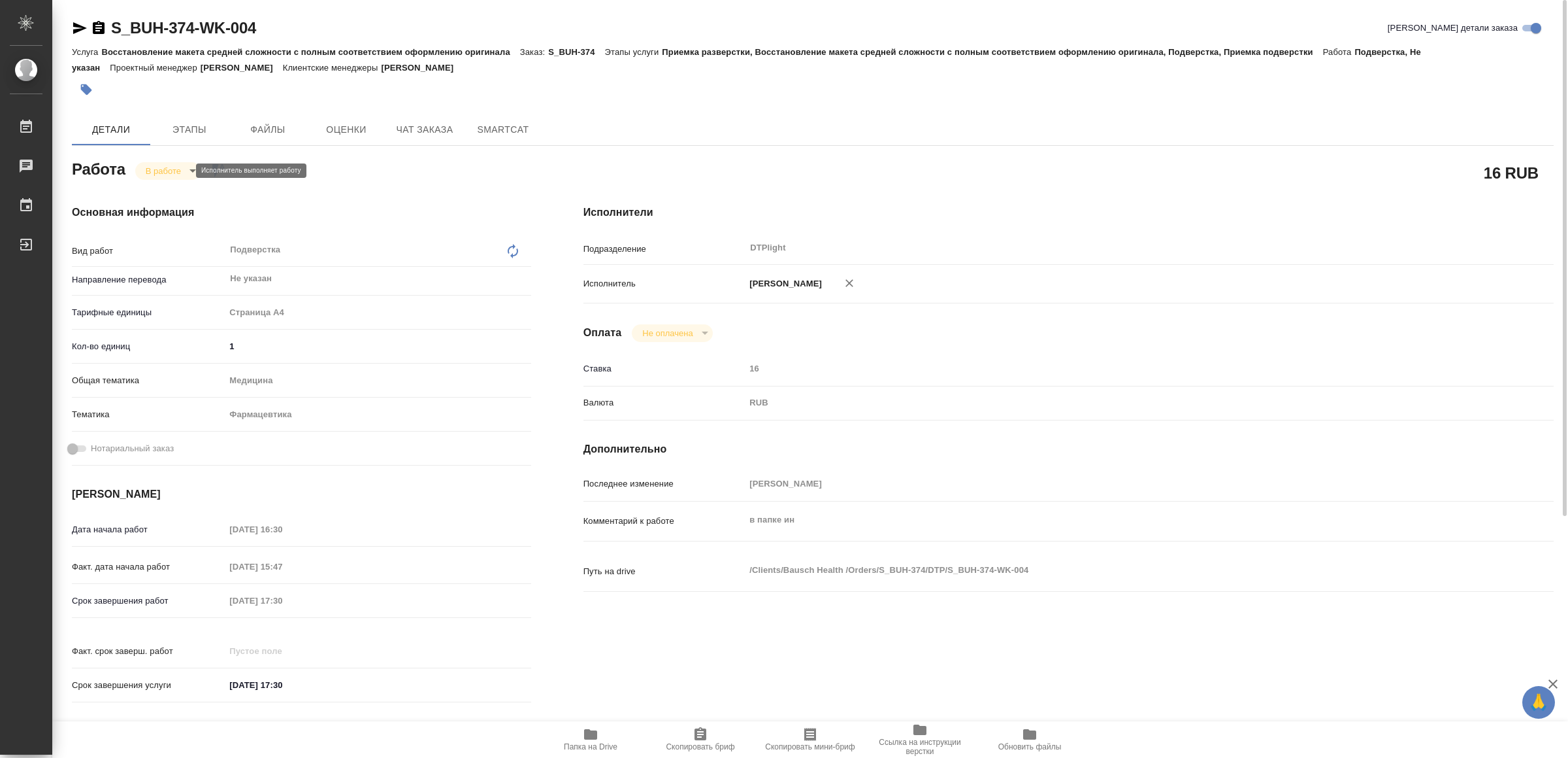
click at [168, 171] on body "🙏 .cls-1 fill:#fff; AWATERA Yamkovenko Vera Работы 0 Чаты График Выйти S_BUH-37…" at bounding box center [784, 379] width 1568 height 758
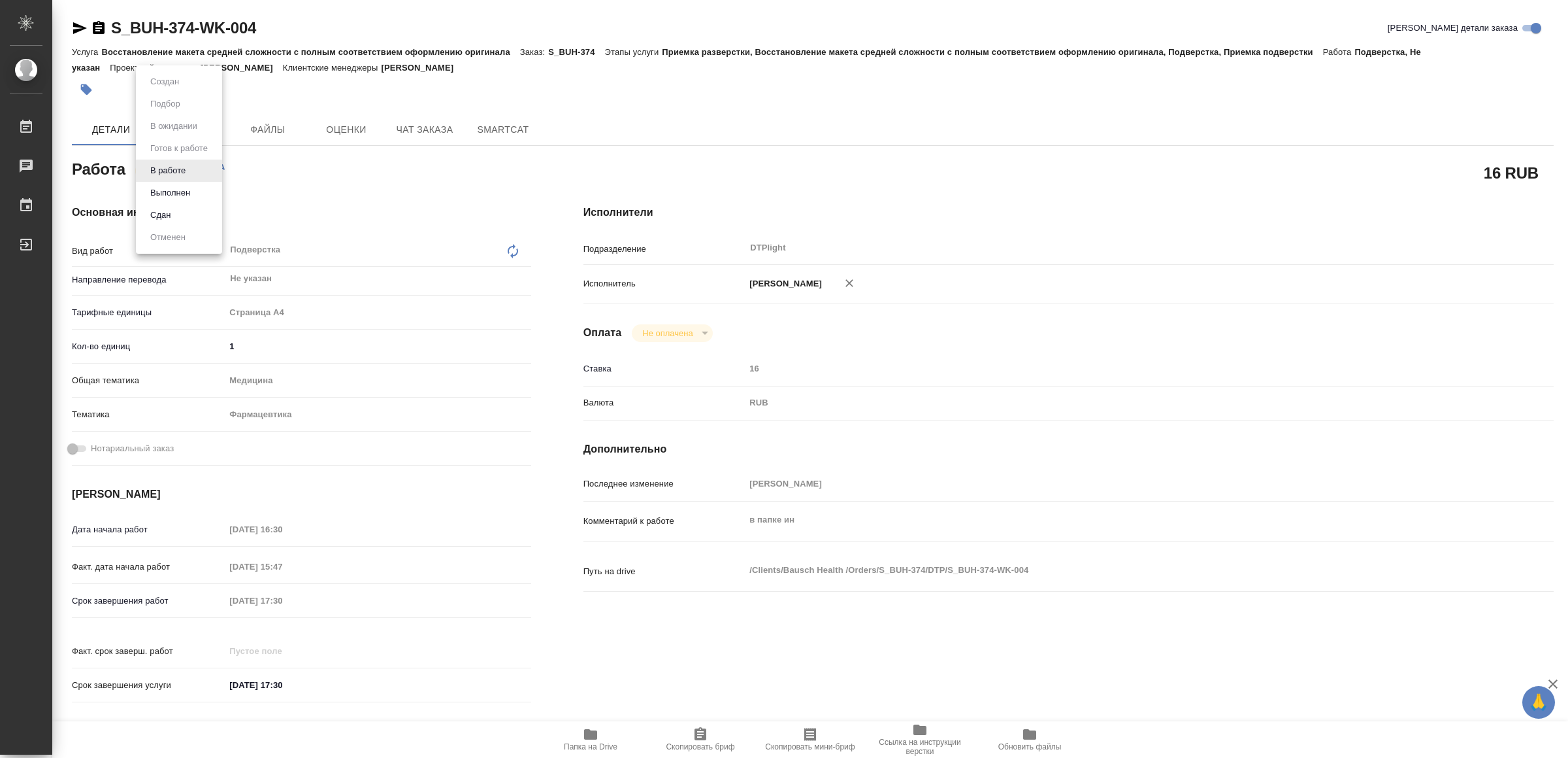
click at [179, 184] on li "Выполнен" at bounding box center [179, 193] width 86 height 22
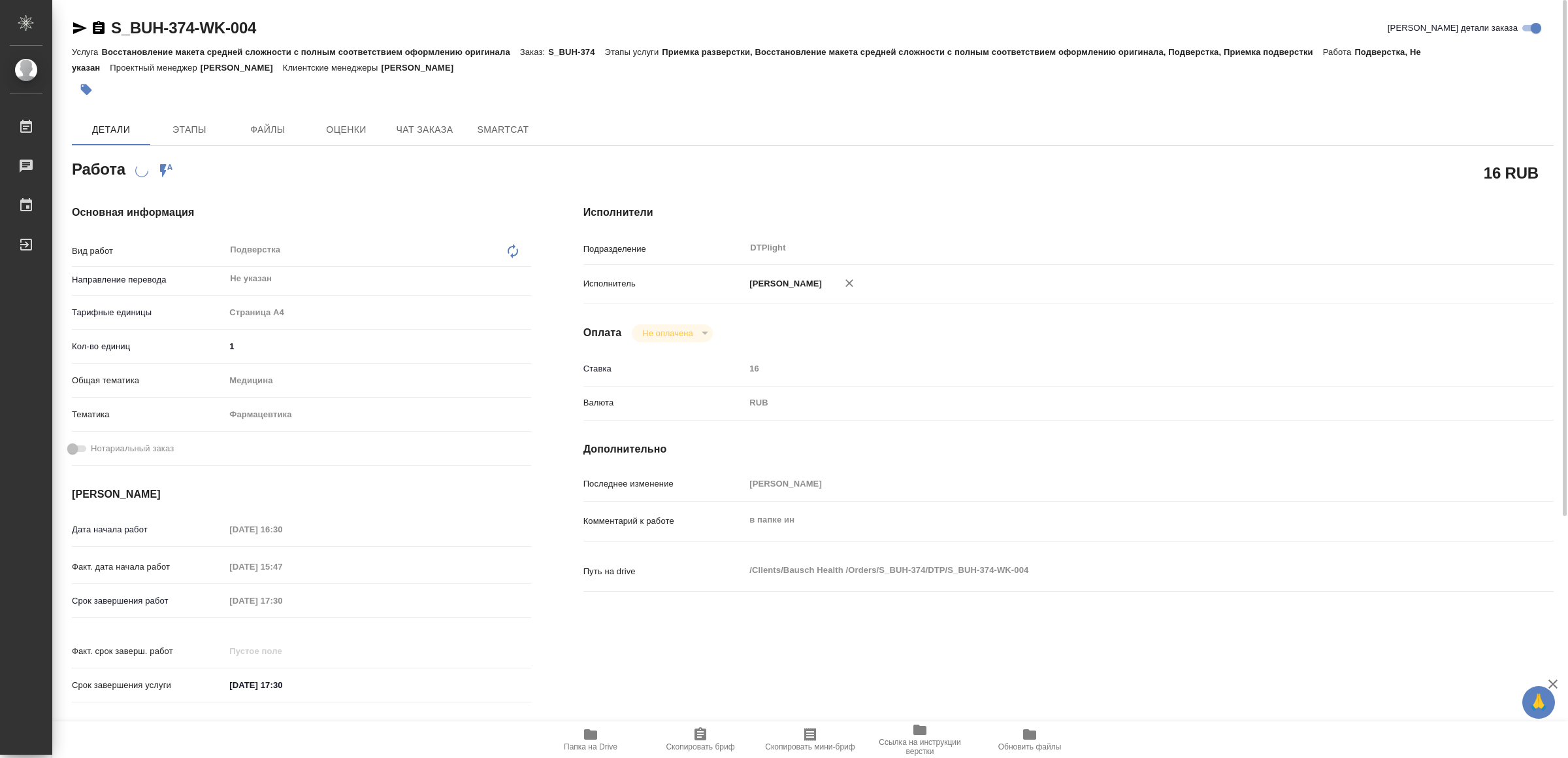
click at [81, 24] on icon "button" at bounding box center [80, 28] width 16 height 16
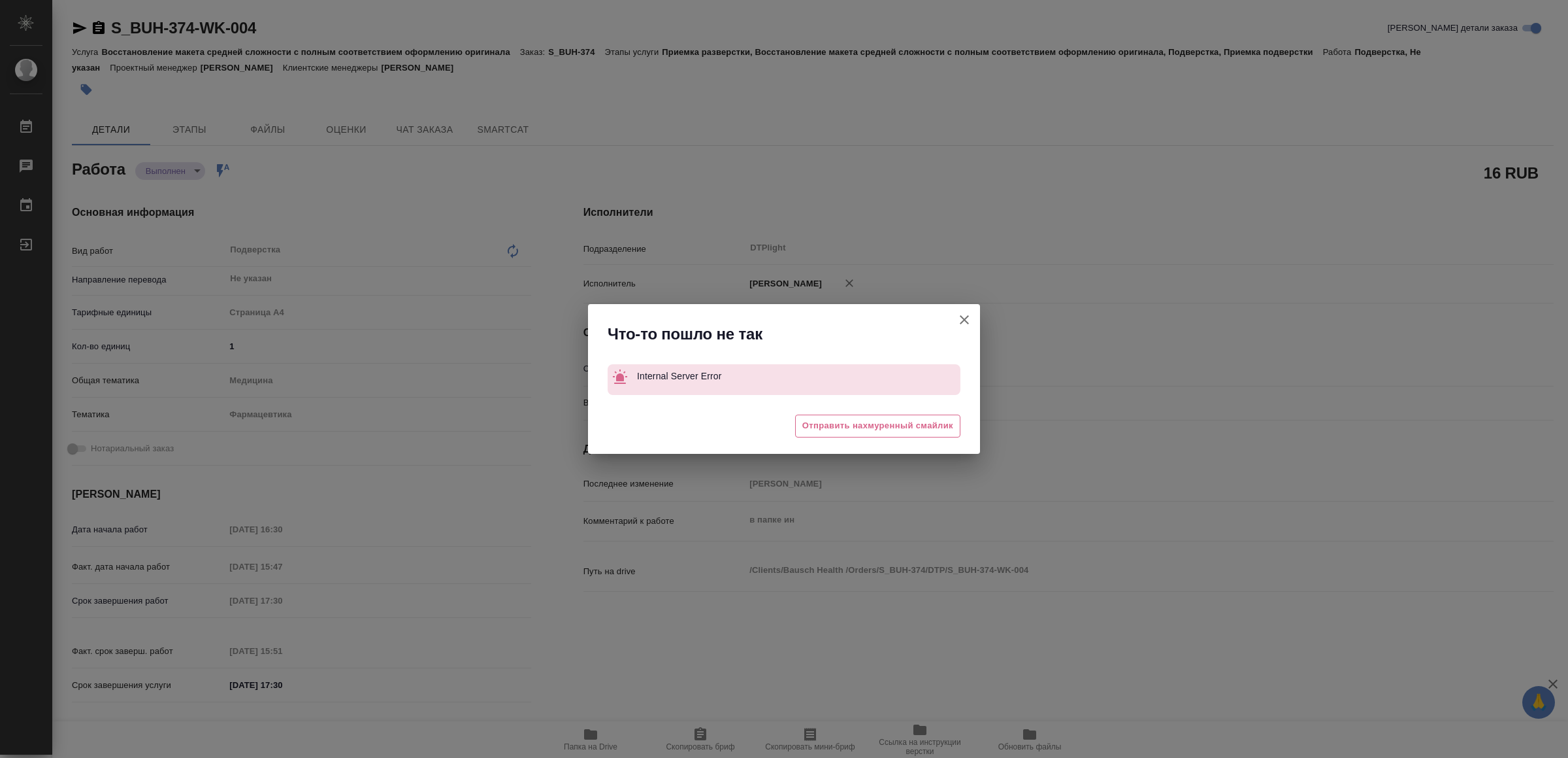
type textarea "x"
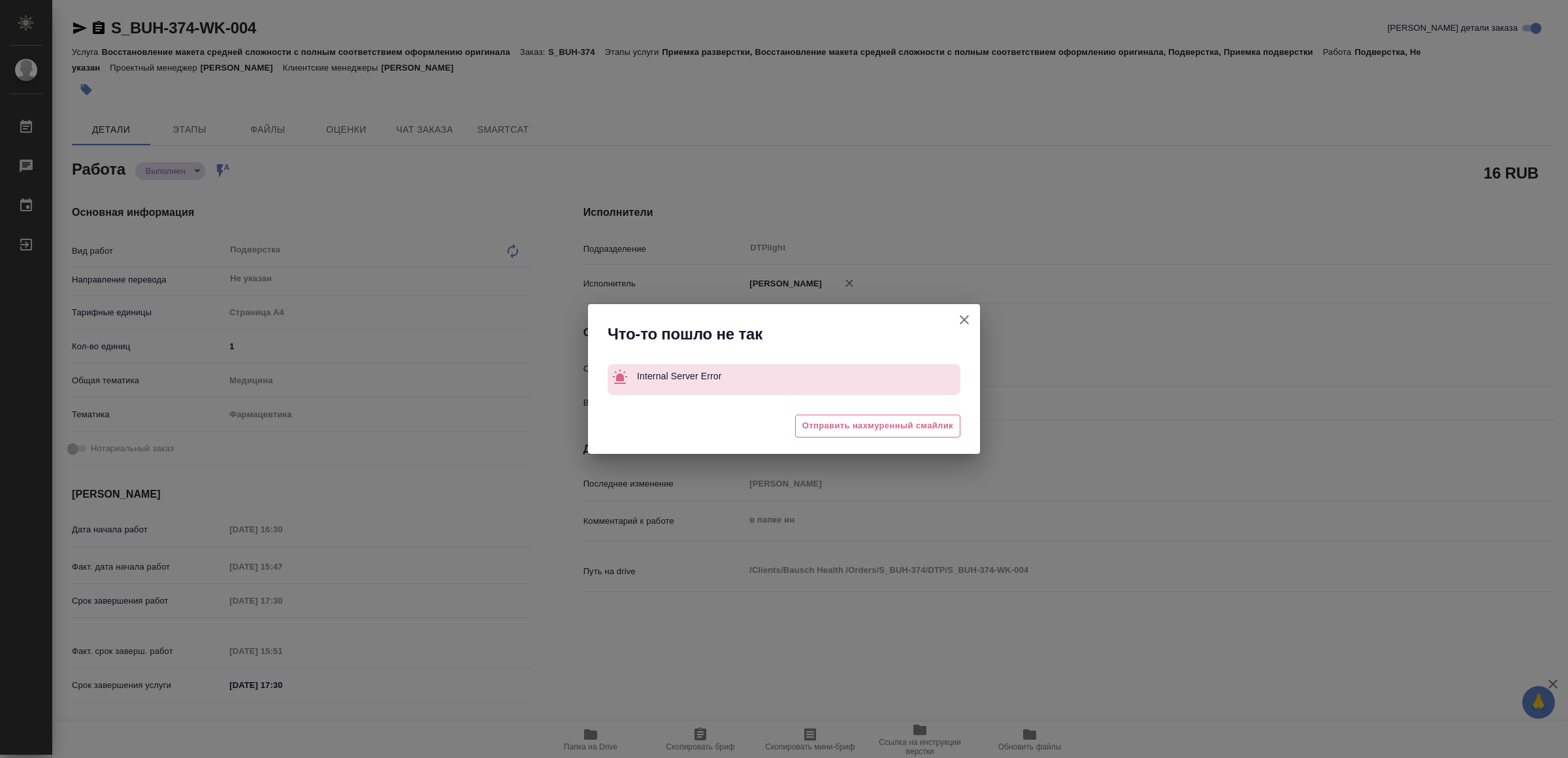
type textarea "x"
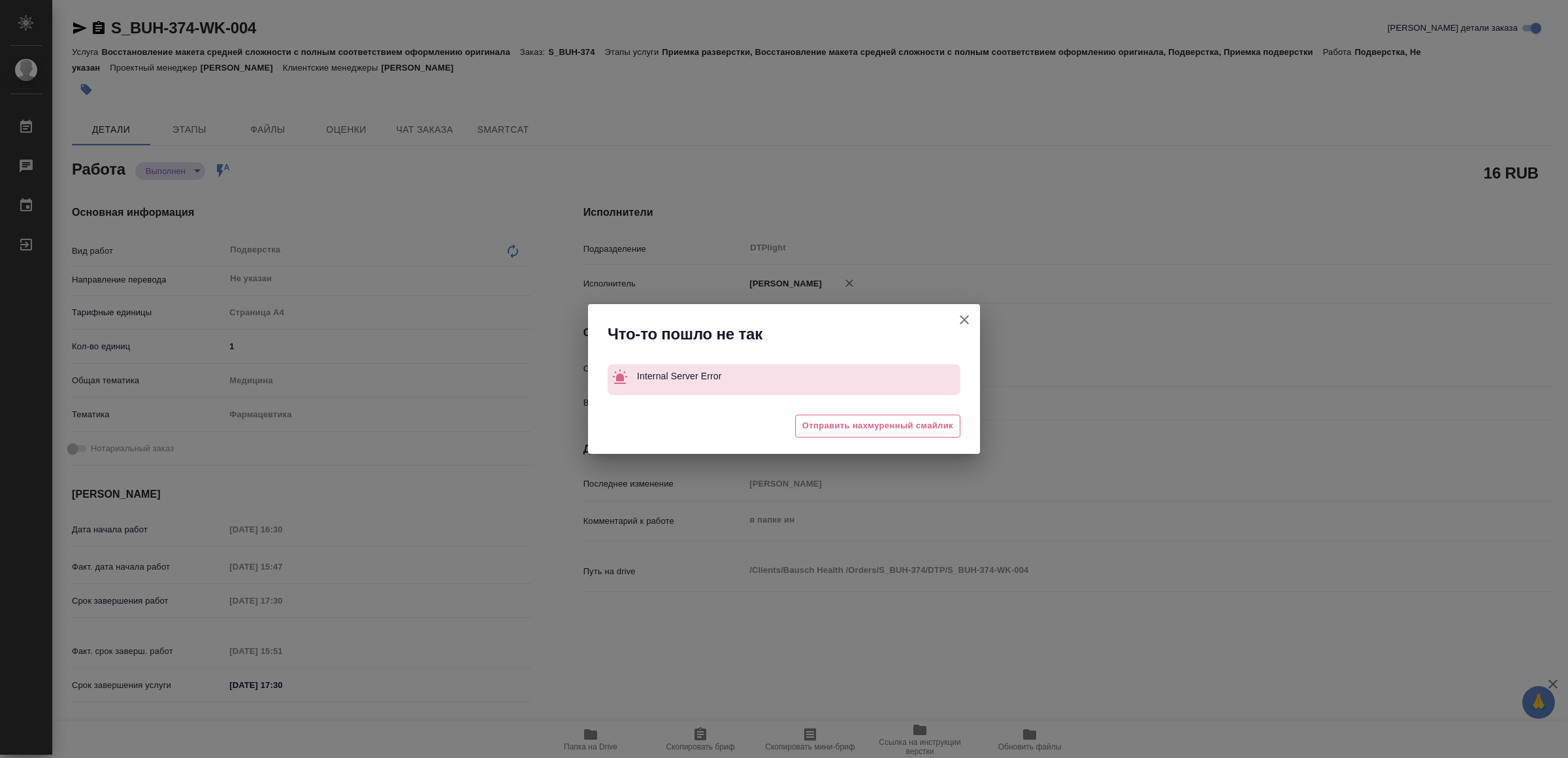
click at [971, 318] on icon "button" at bounding box center [964, 320] width 16 height 16
type textarea "x"
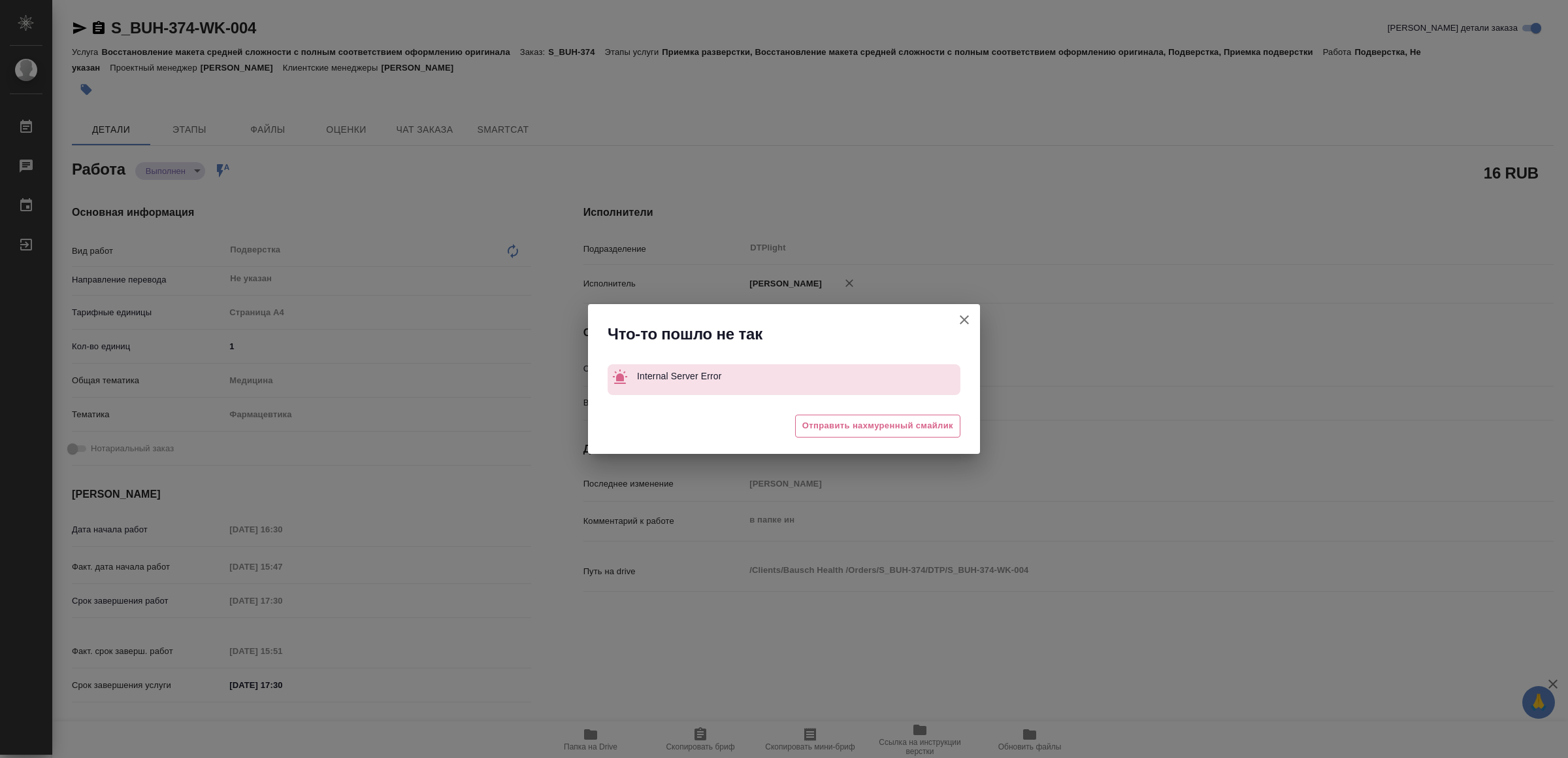
type textarea "x"
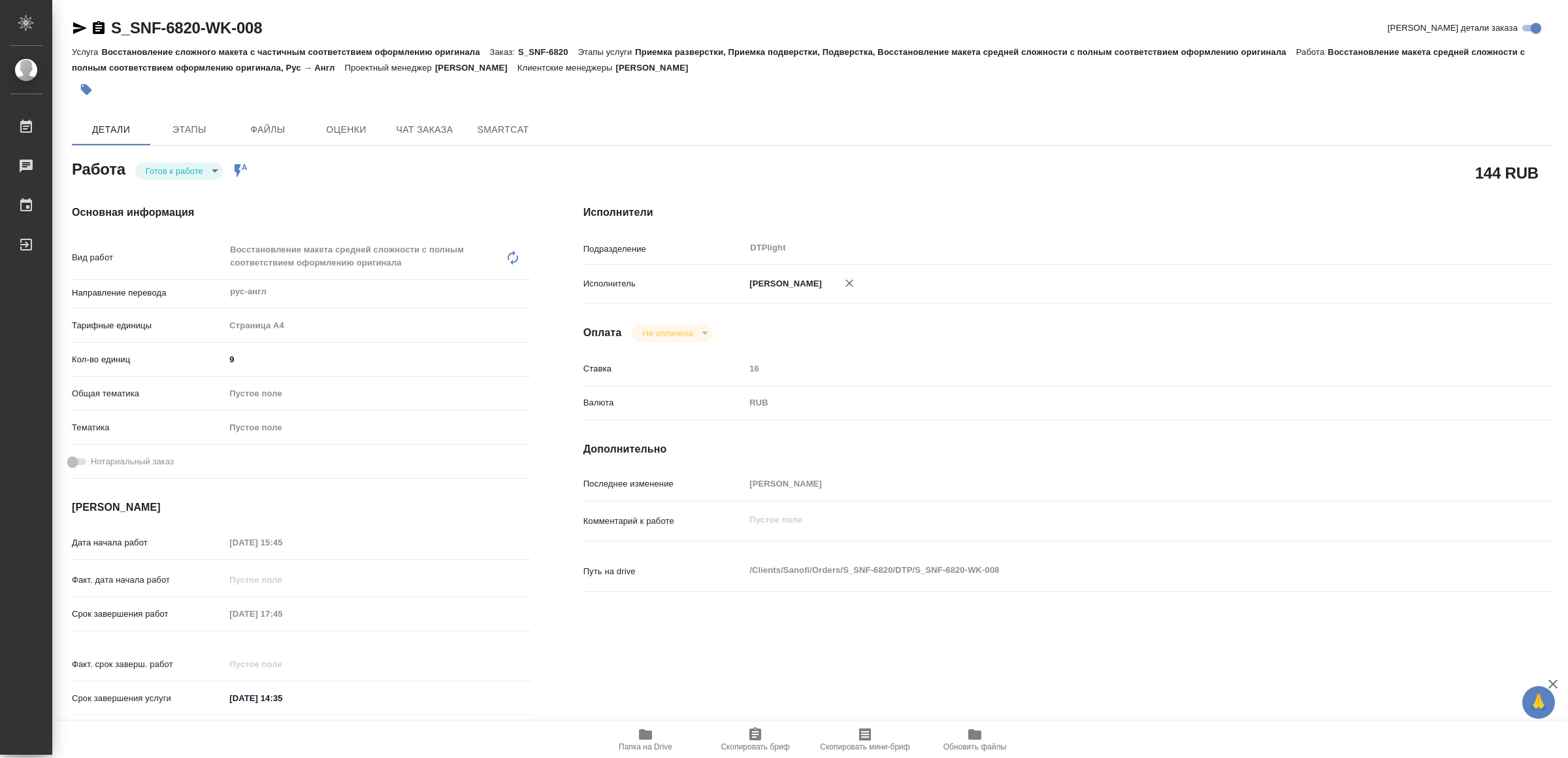
click at [208, 161] on body "🙏 .cls-1 fill:#fff; AWATERA Yamkovenko Vera Работы Чаты График Выйти S_SNF-6820…" at bounding box center [784, 379] width 1568 height 758
click at [208, 161] on li "В работе" at bounding box center [181, 171] width 92 height 22
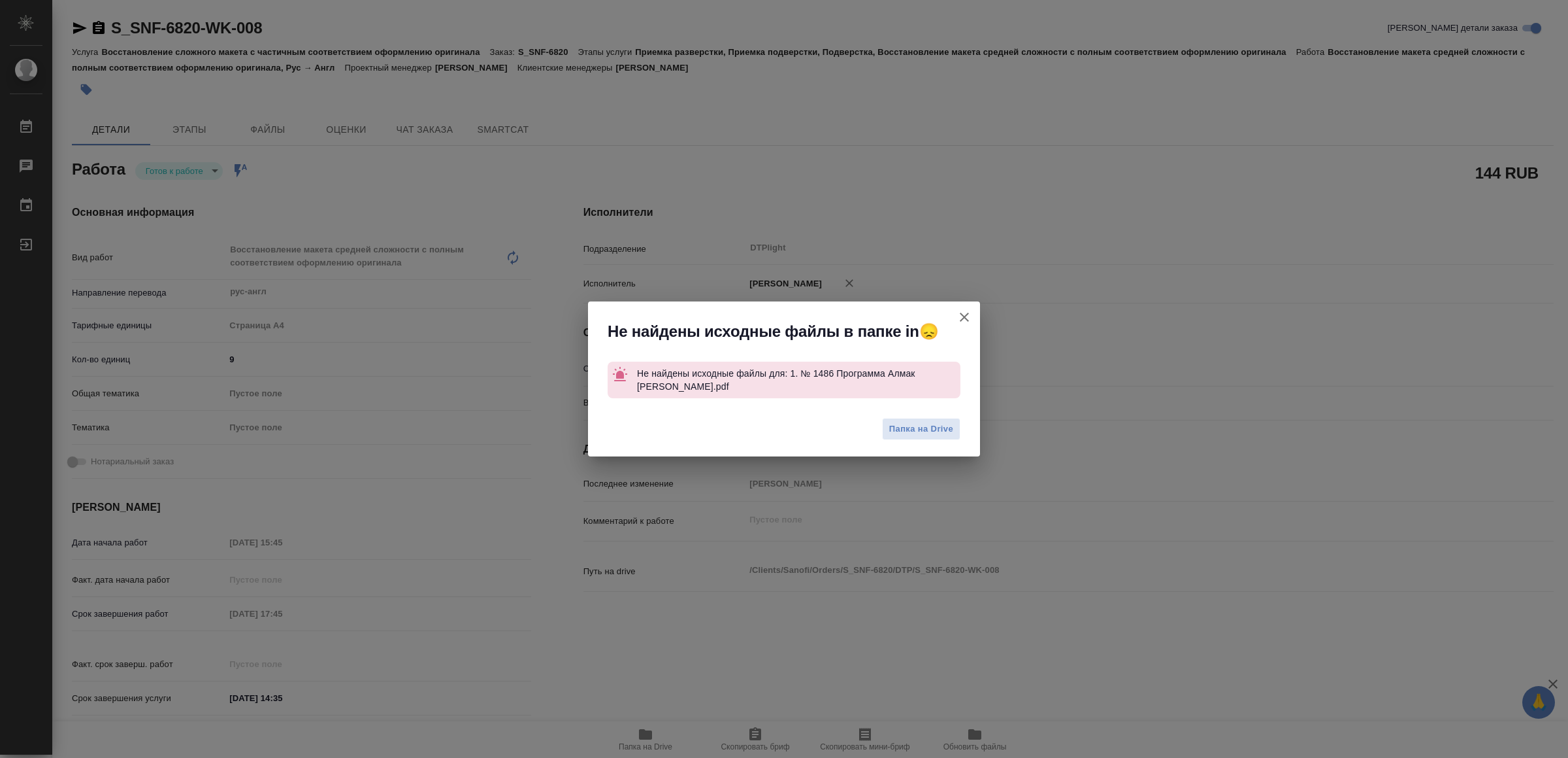
type textarea "x"
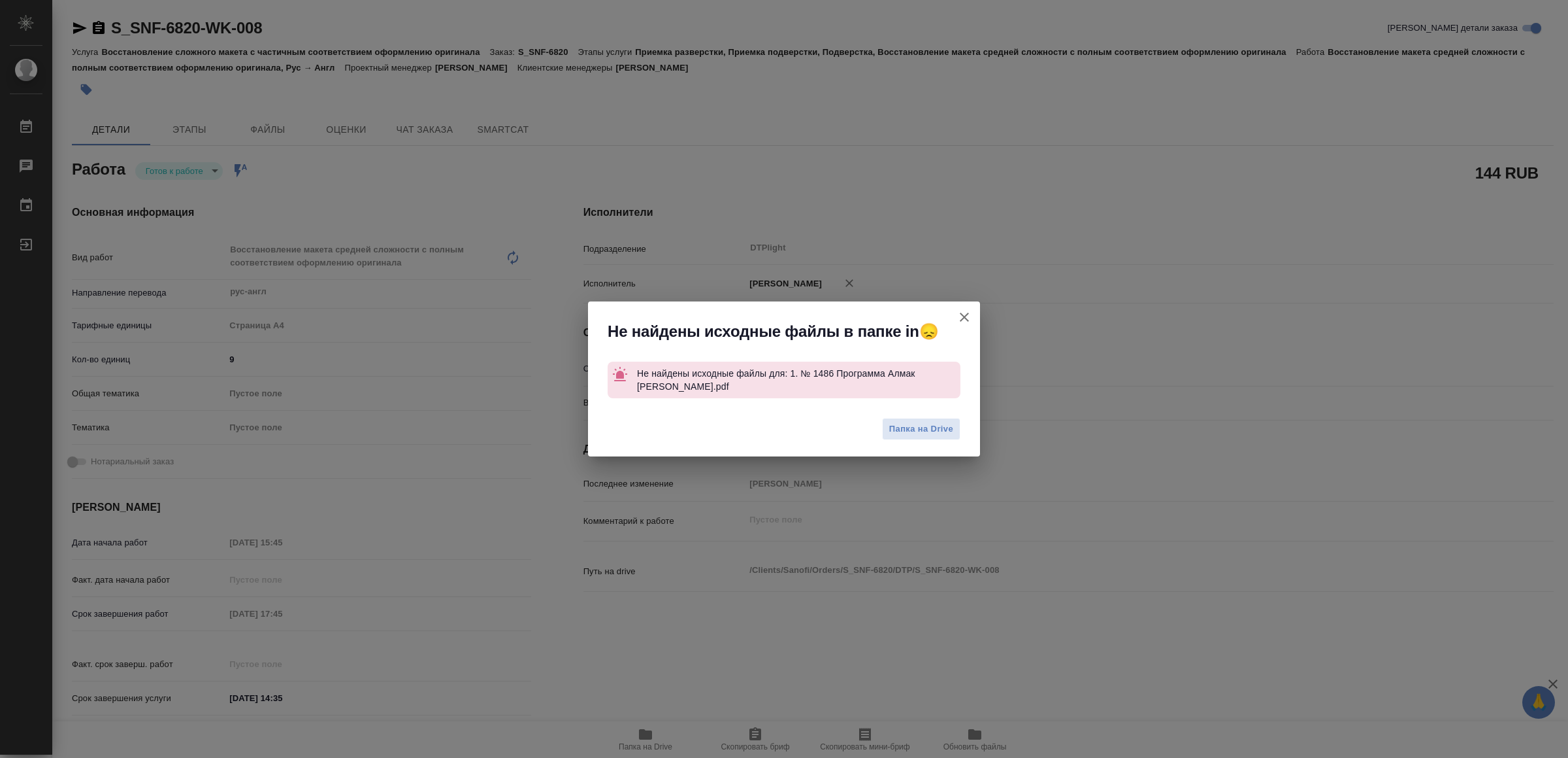
type textarea "x"
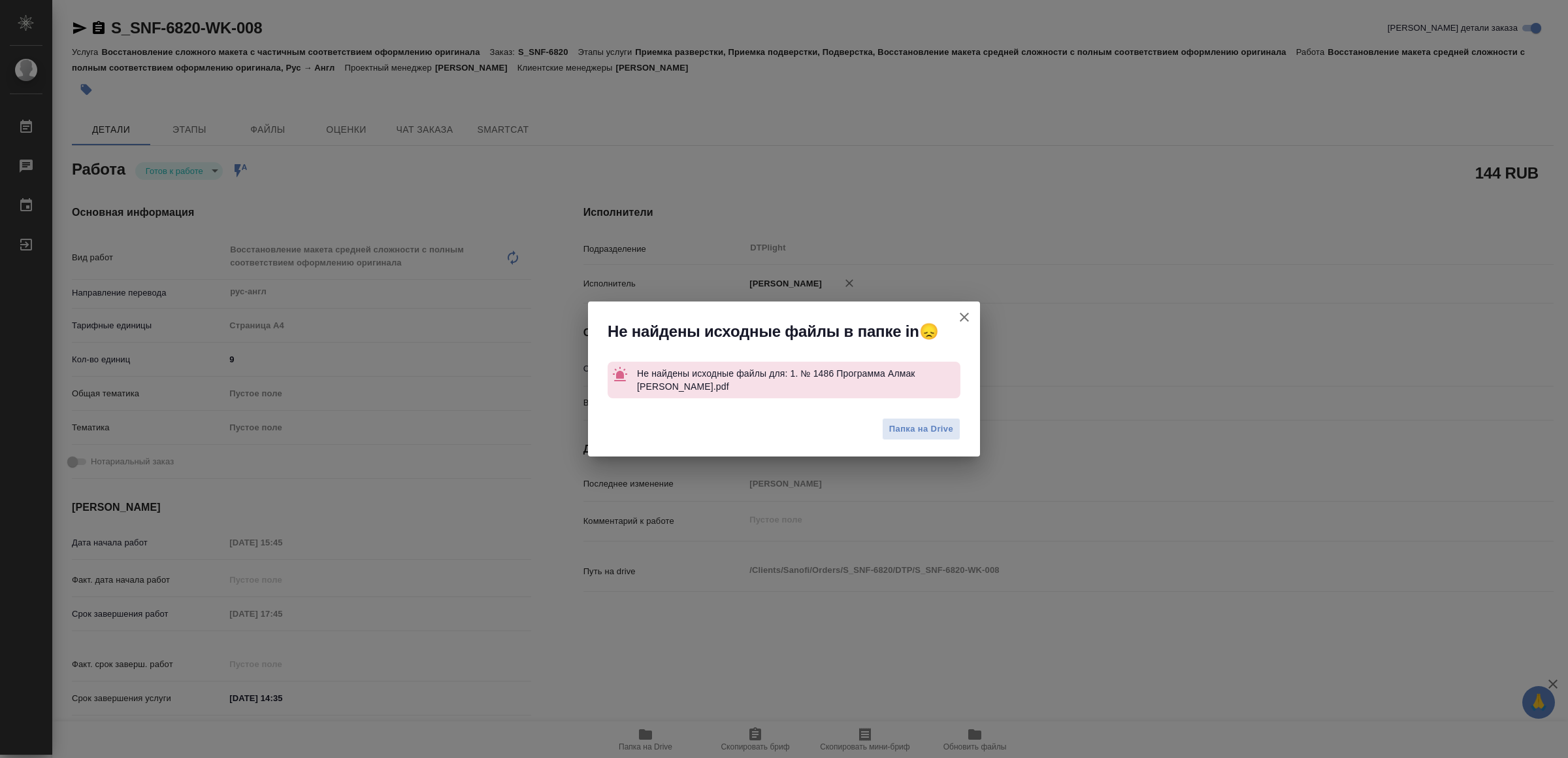
click at [969, 317] on icon "button" at bounding box center [964, 318] width 16 height 16
type textarea "x"
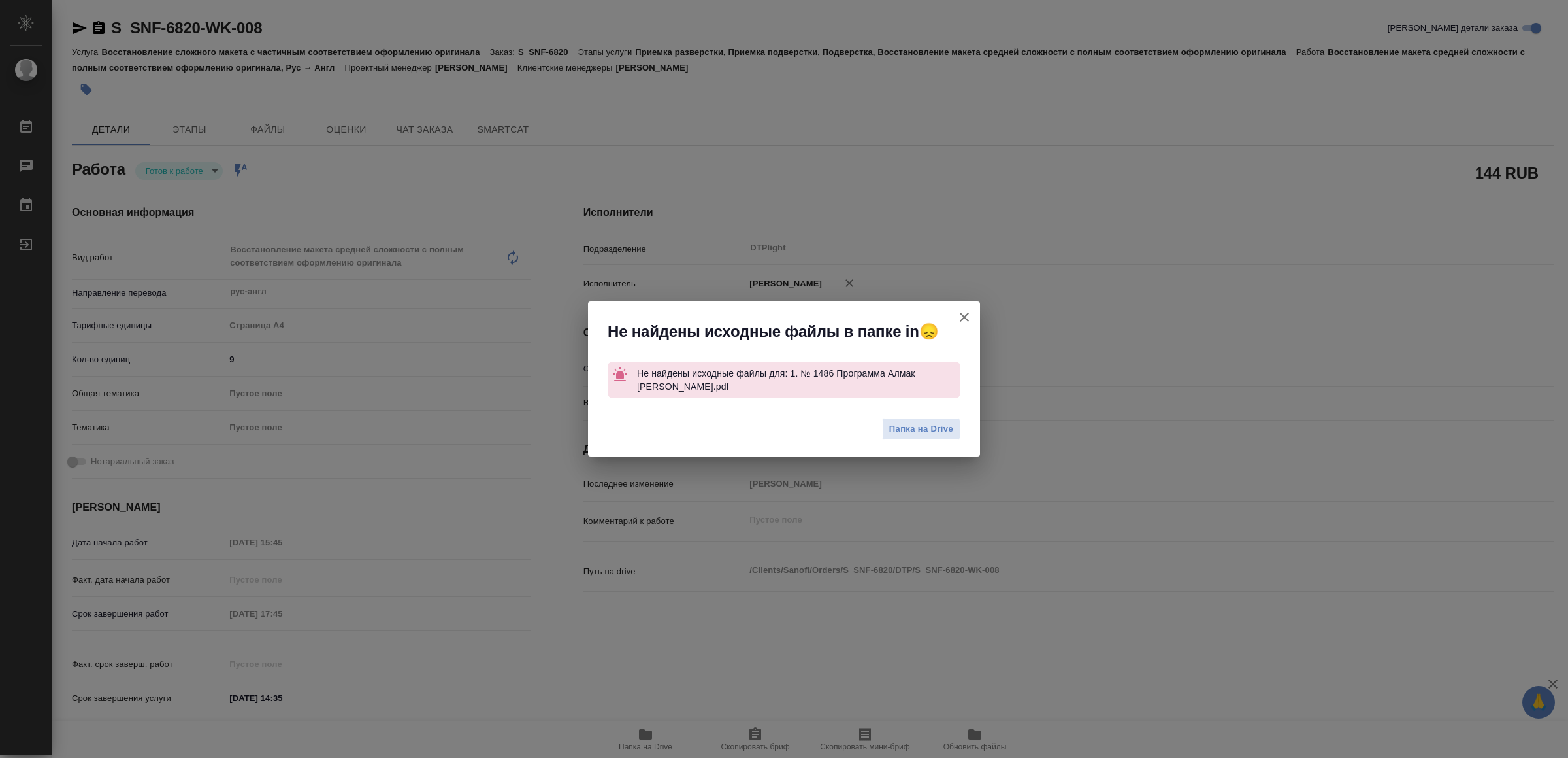
type textarea "x"
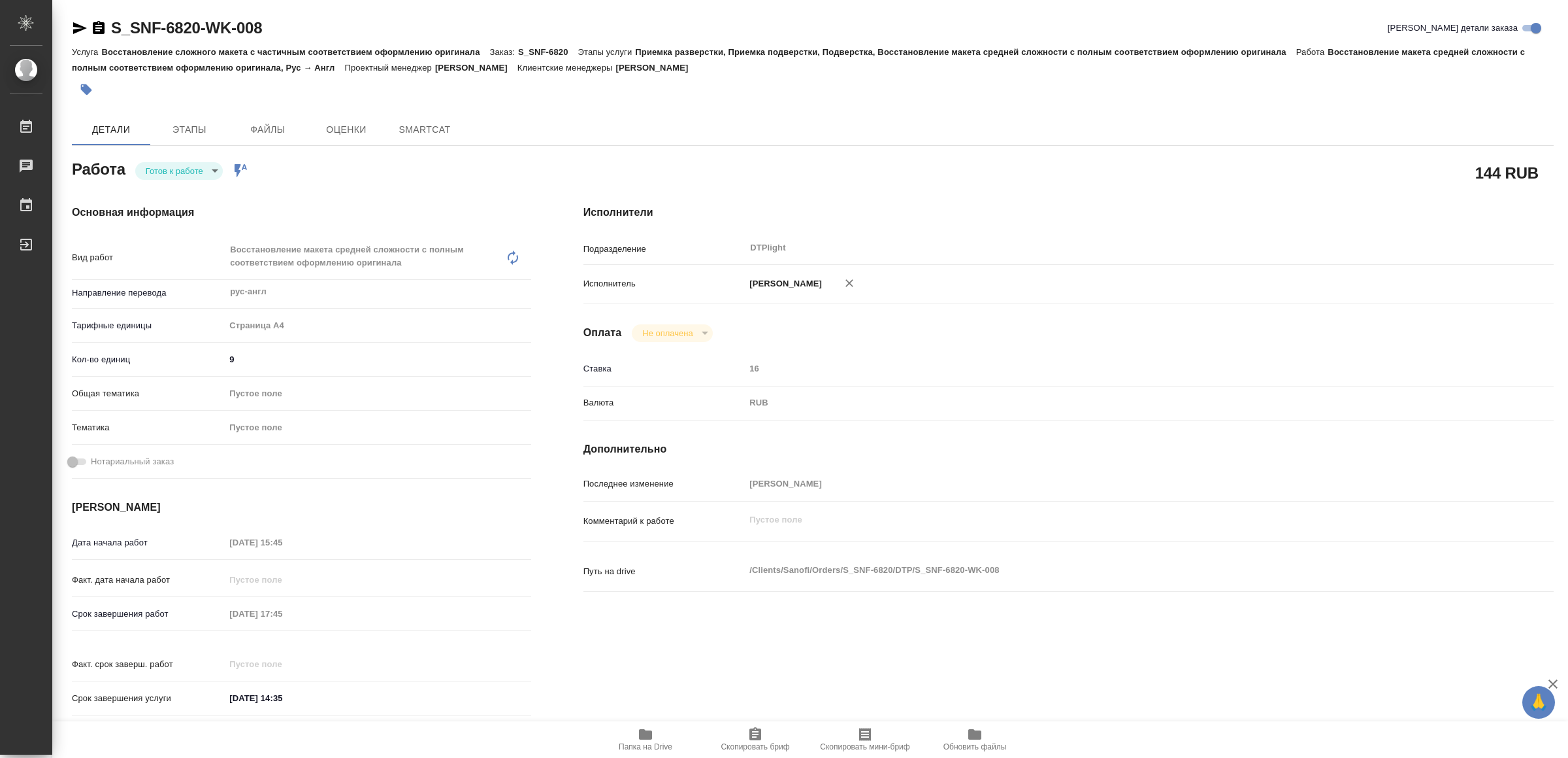
type textarea "x"
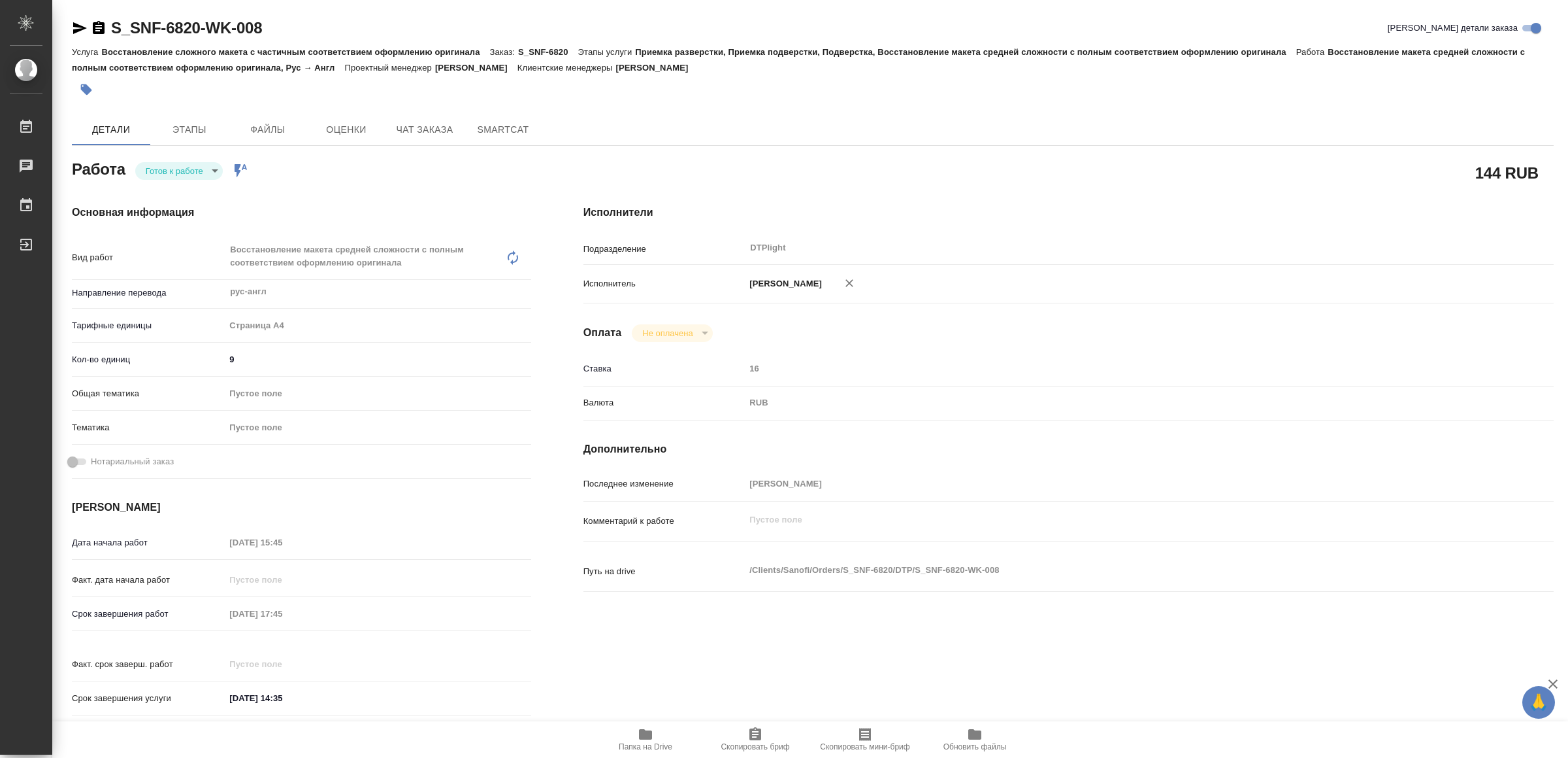
click at [648, 733] on icon "button" at bounding box center [645, 733] width 13 height 10
type textarea "x"
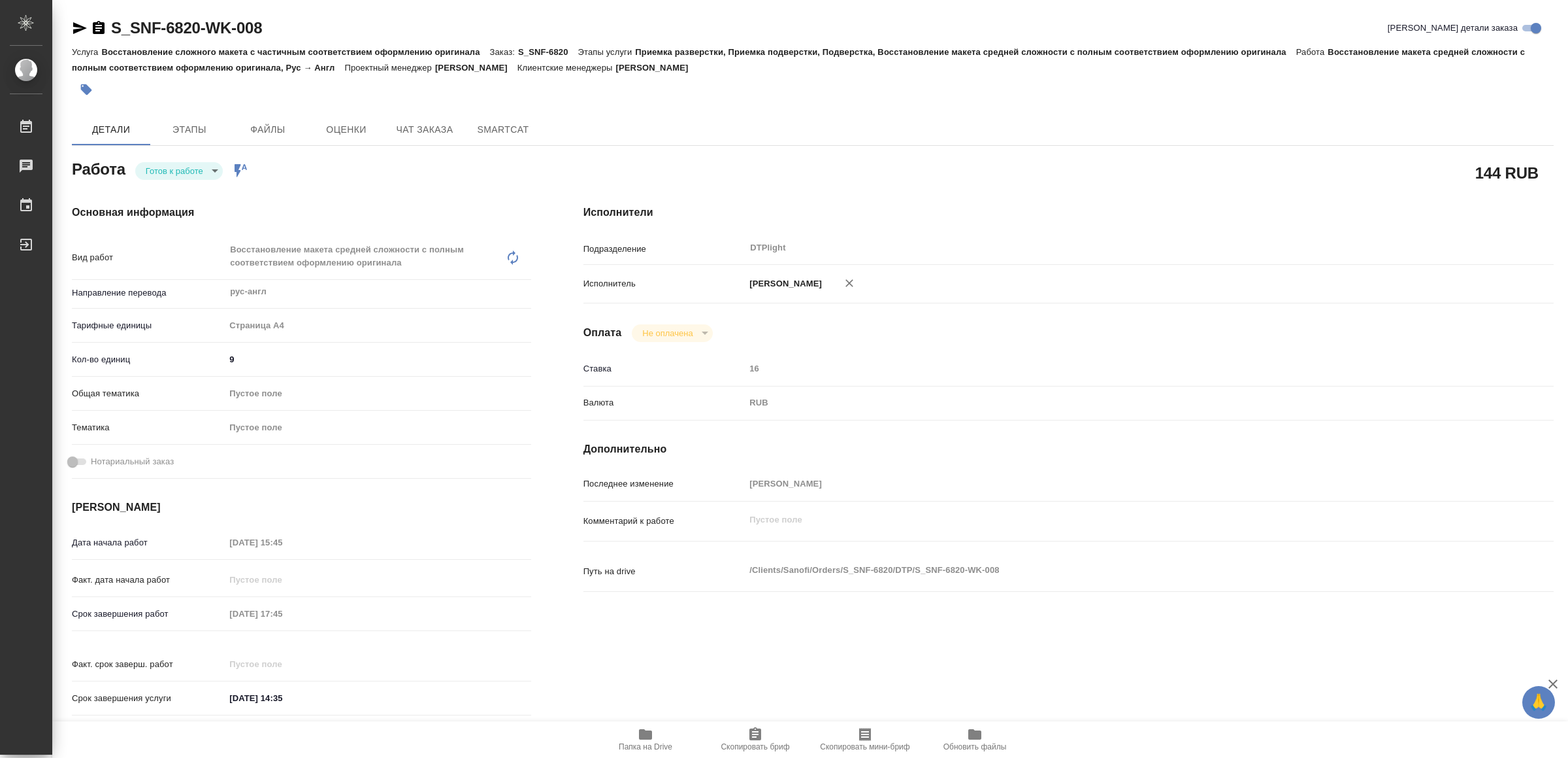
type textarea "x"
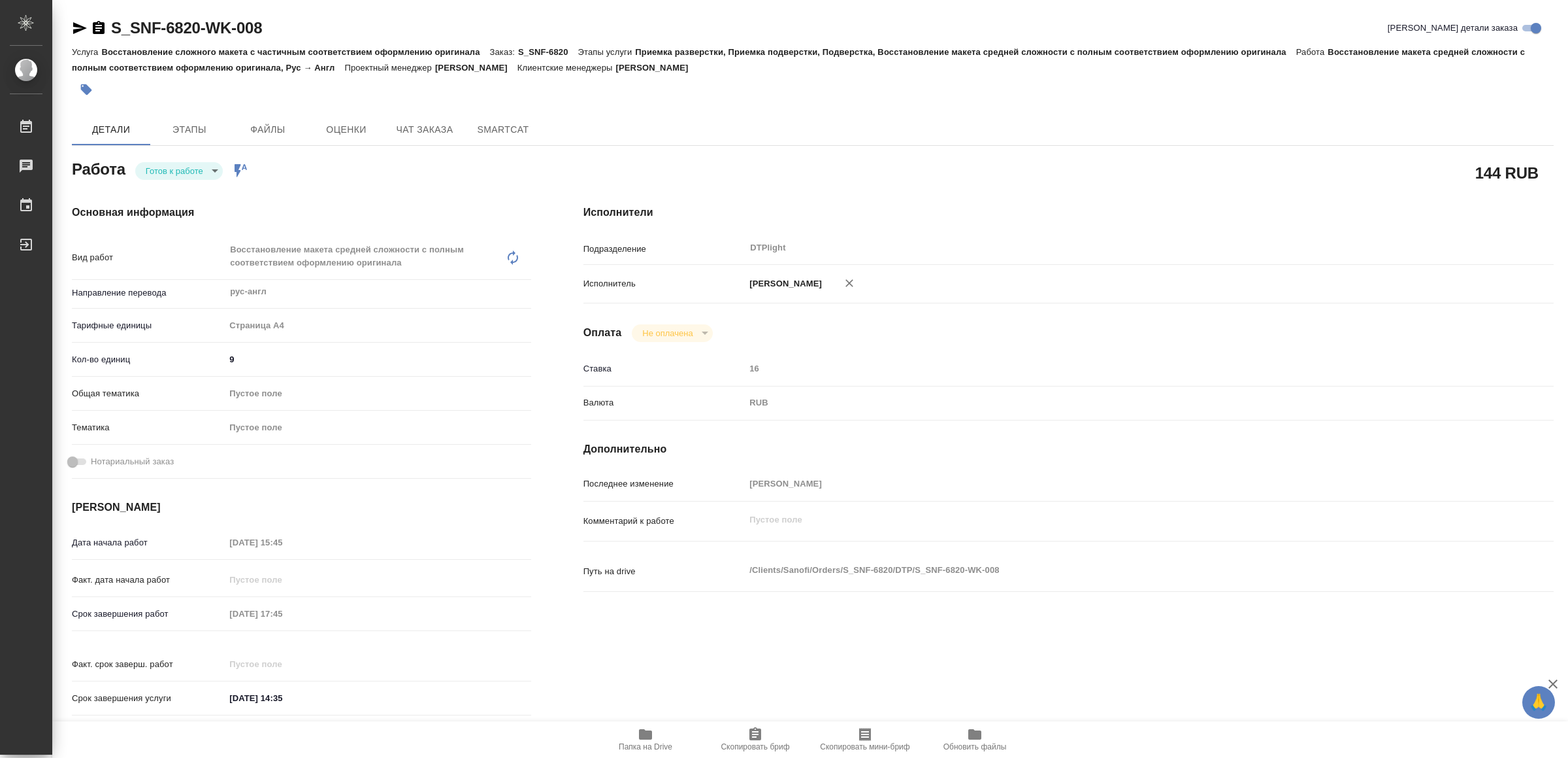
type textarea "x"
click at [649, 742] on span "Папка на Drive" at bounding box center [645, 746] width 53 height 9
click at [211, 176] on body "🙏 .cls-1 fill:#fff; AWATERA Yamkovenko [PERSON_NAME] Работы 0 Чаты График Выйти…" at bounding box center [784, 379] width 1568 height 758
click at [211, 176] on li "В работе" at bounding box center [181, 171] width 92 height 22
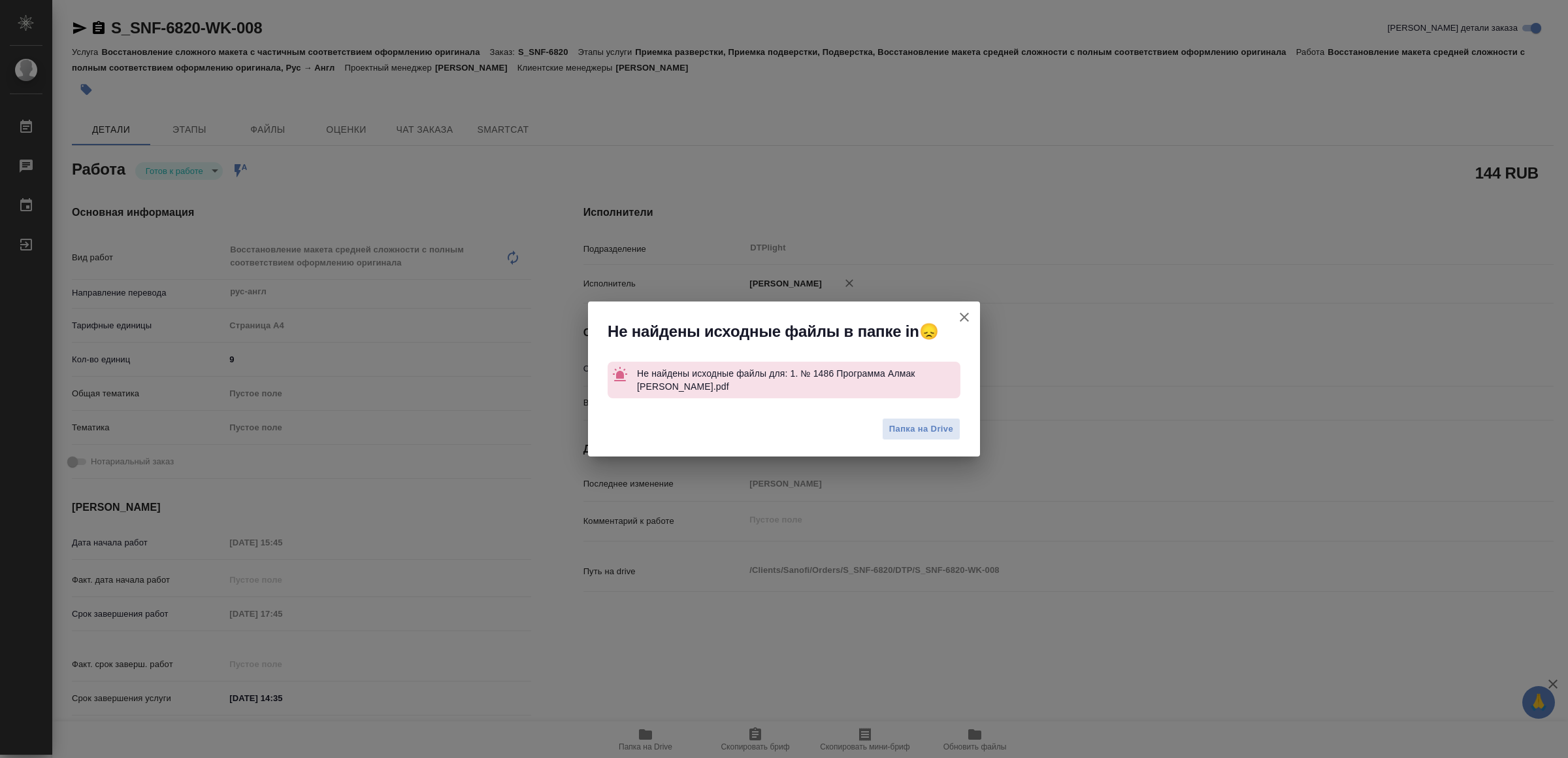
type textarea "x"
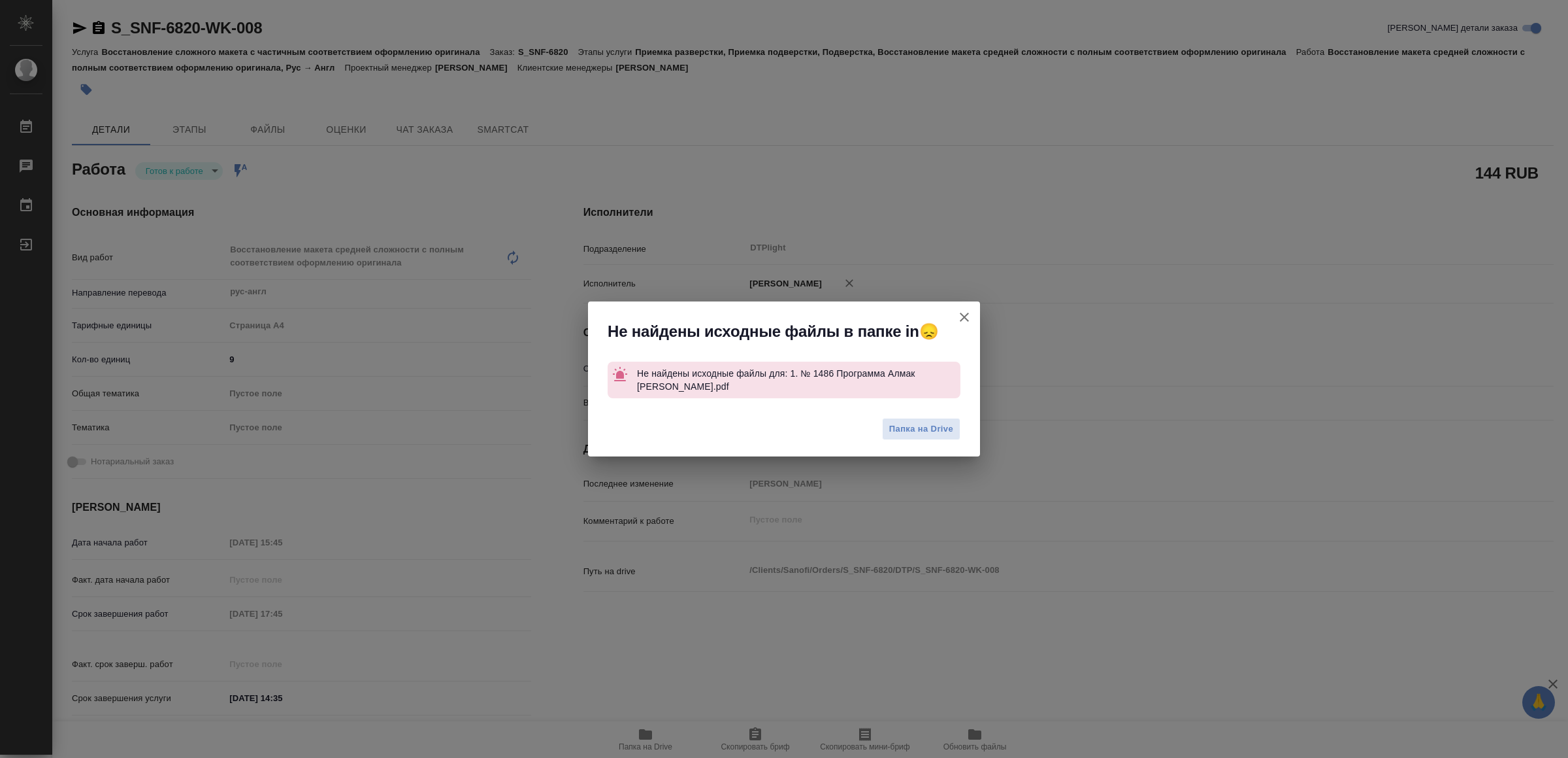
type textarea "x"
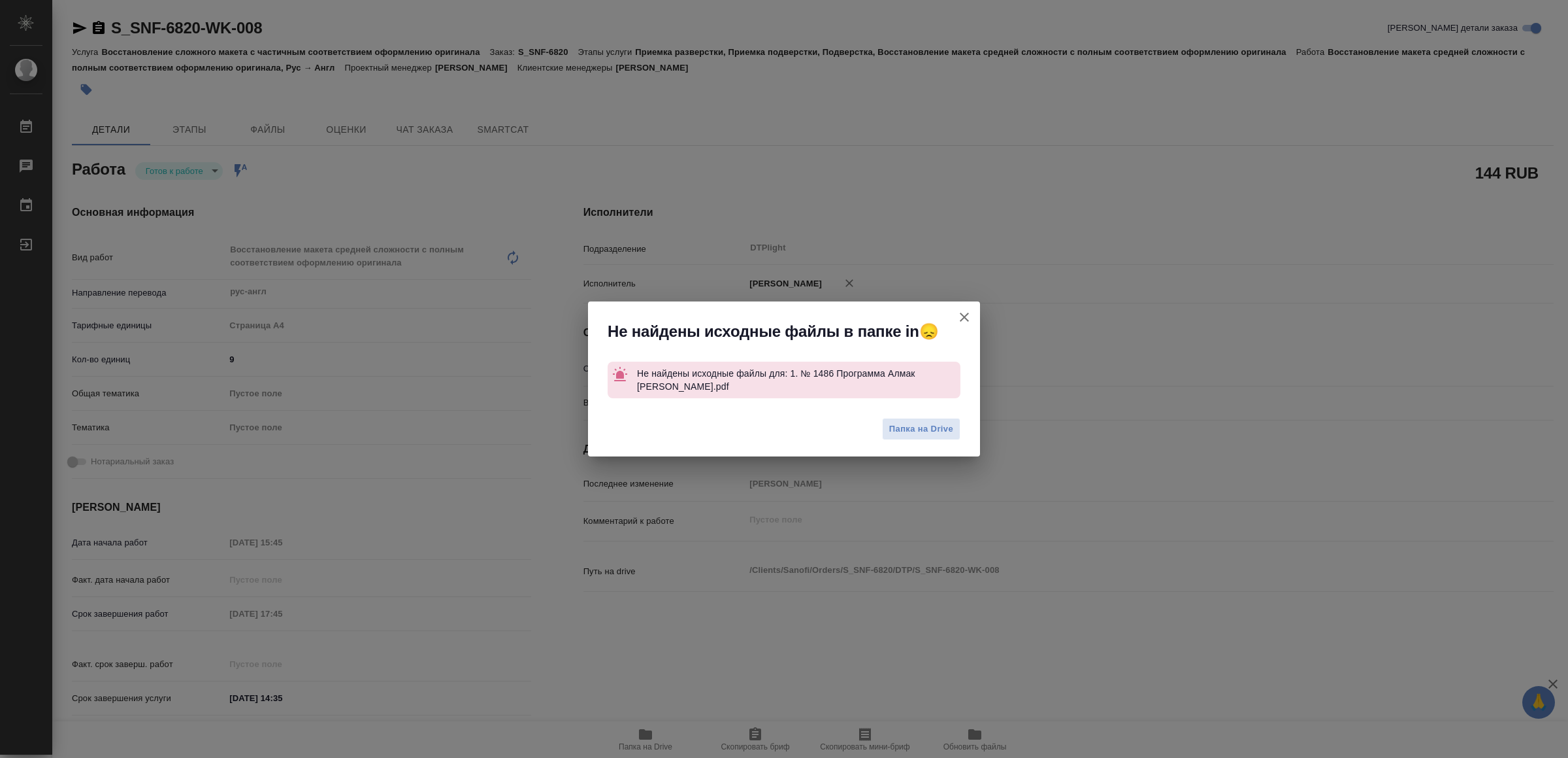
click at [957, 314] on icon "button" at bounding box center [964, 318] width 16 height 16
type textarea "x"
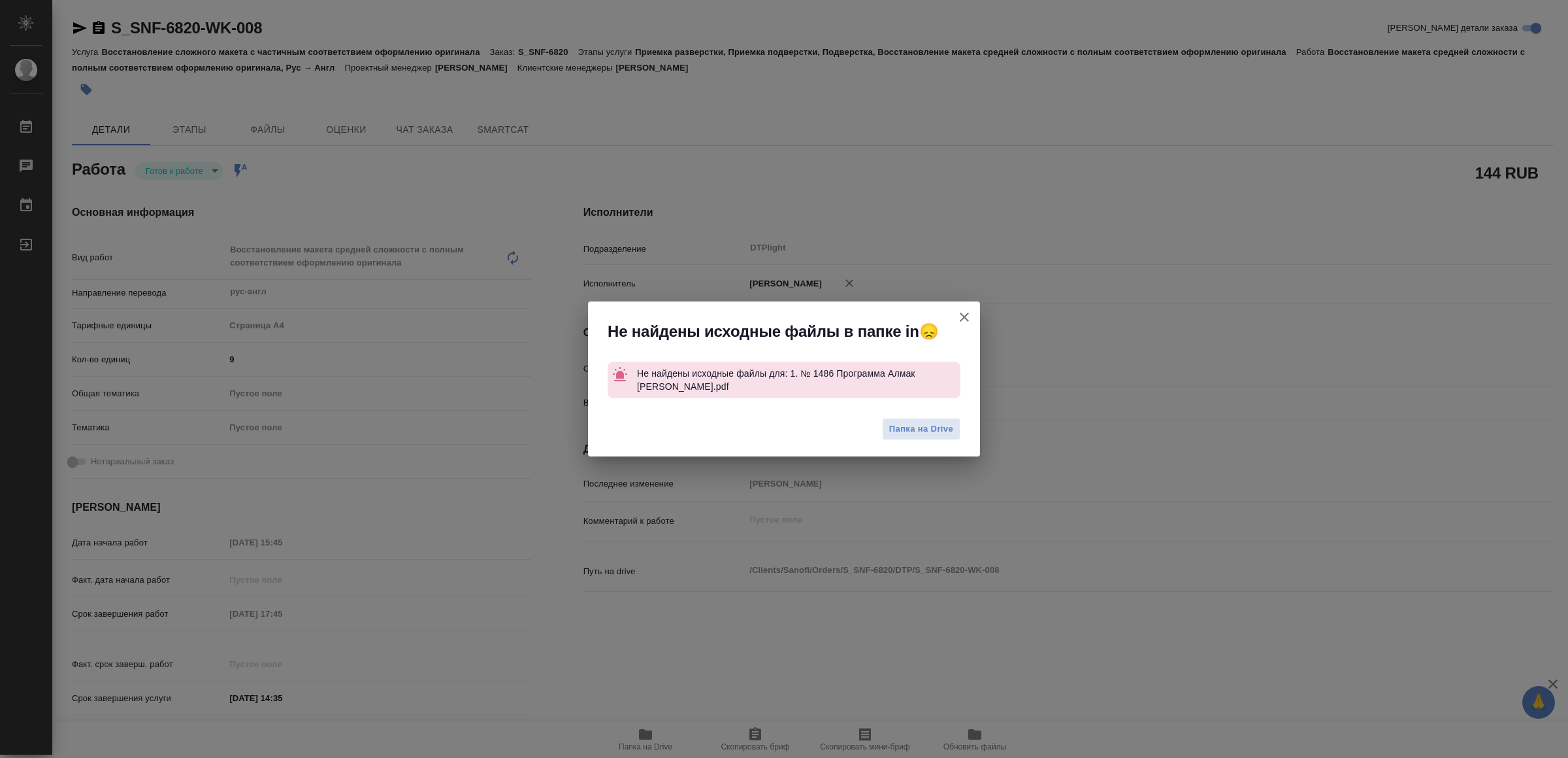
type textarea "x"
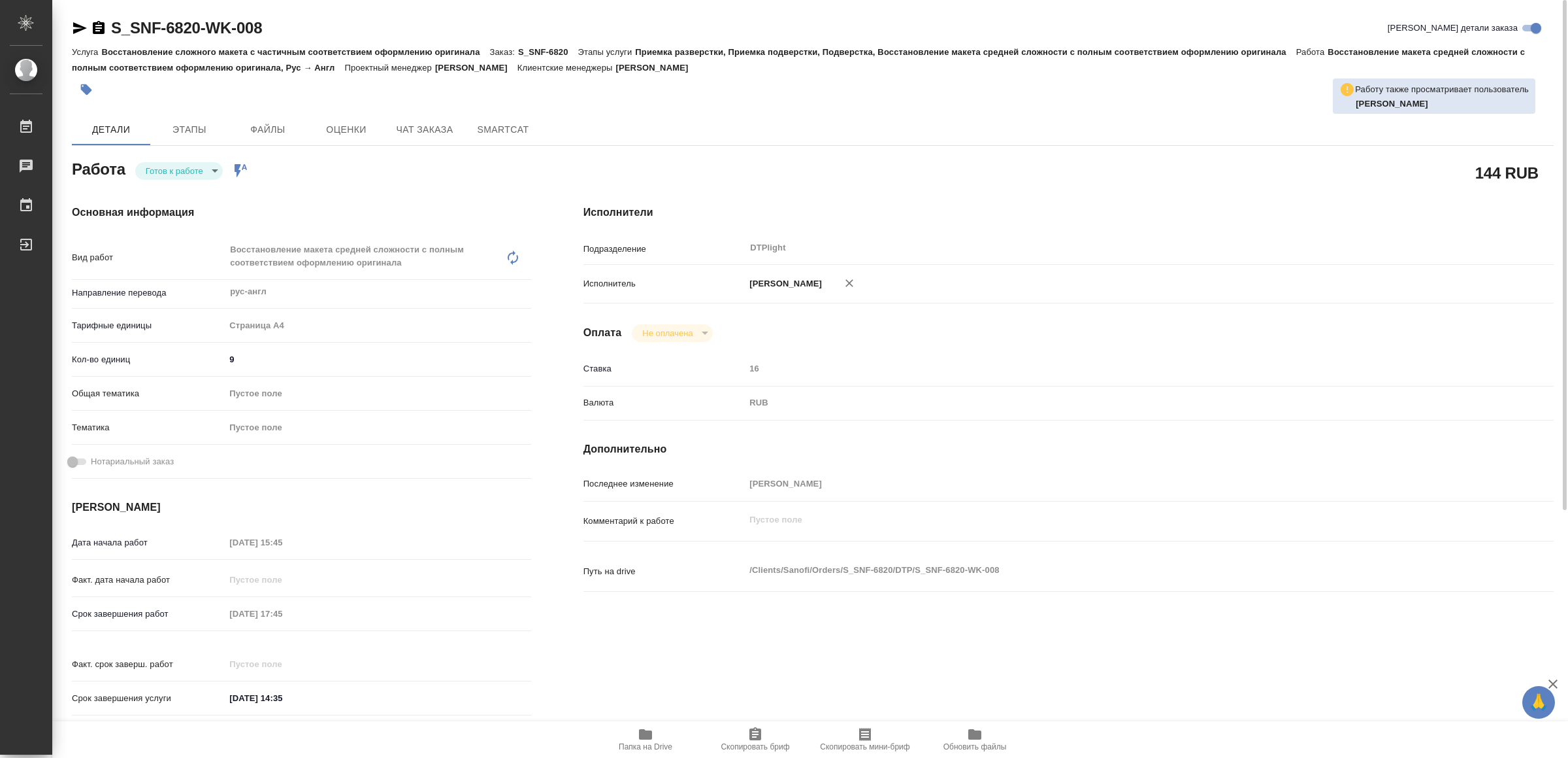
click at [186, 175] on body "🙏 .cls-1 fill:#fff; AWATERA Yamkovenko Vera Работы 0 Чаты График Выйти S_SNF-68…" at bounding box center [784, 379] width 1568 height 758
click at [183, 89] on button "В работе" at bounding box center [165, 81] width 37 height 14
type textarea "x"
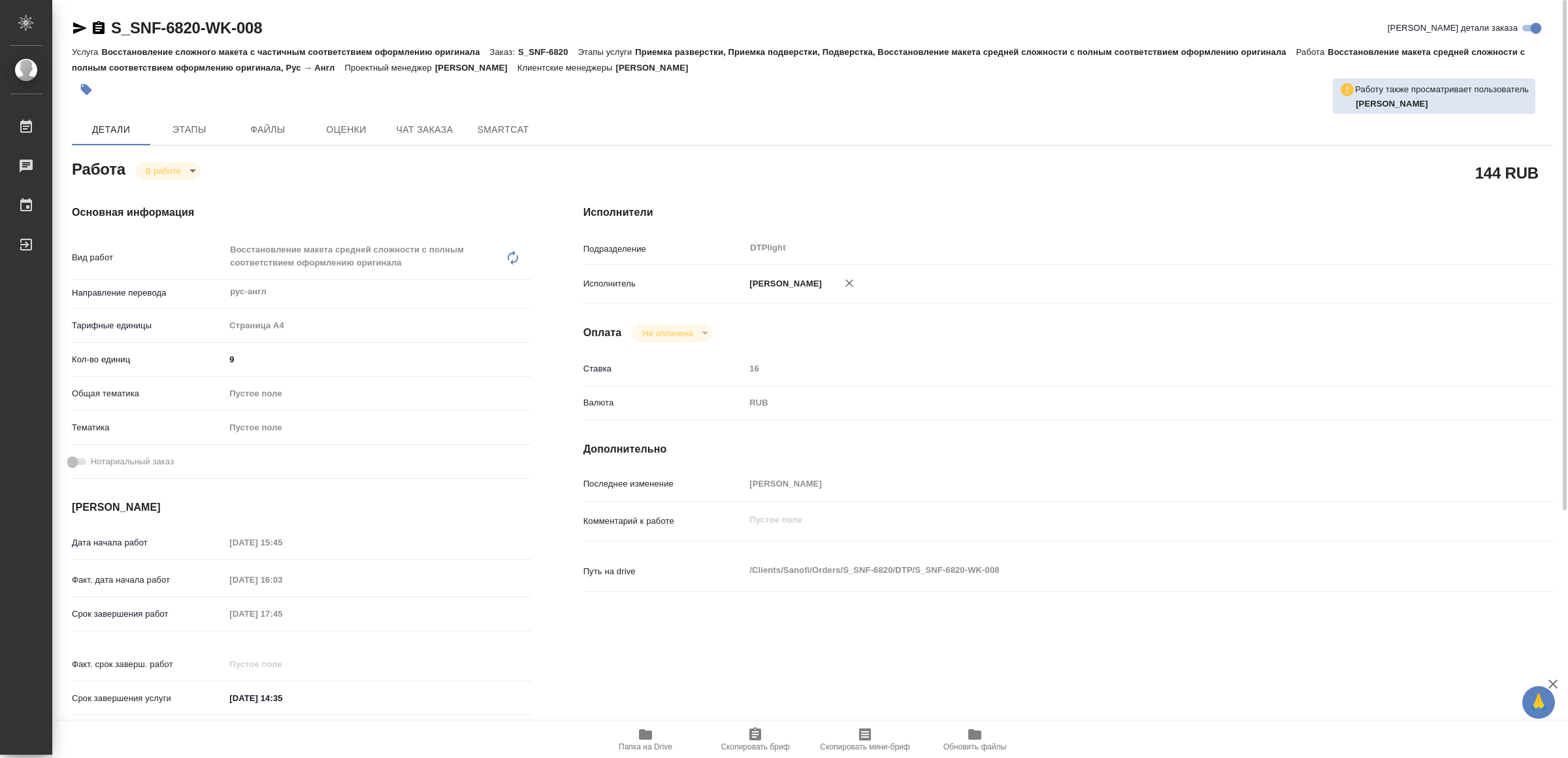
type textarea "x"
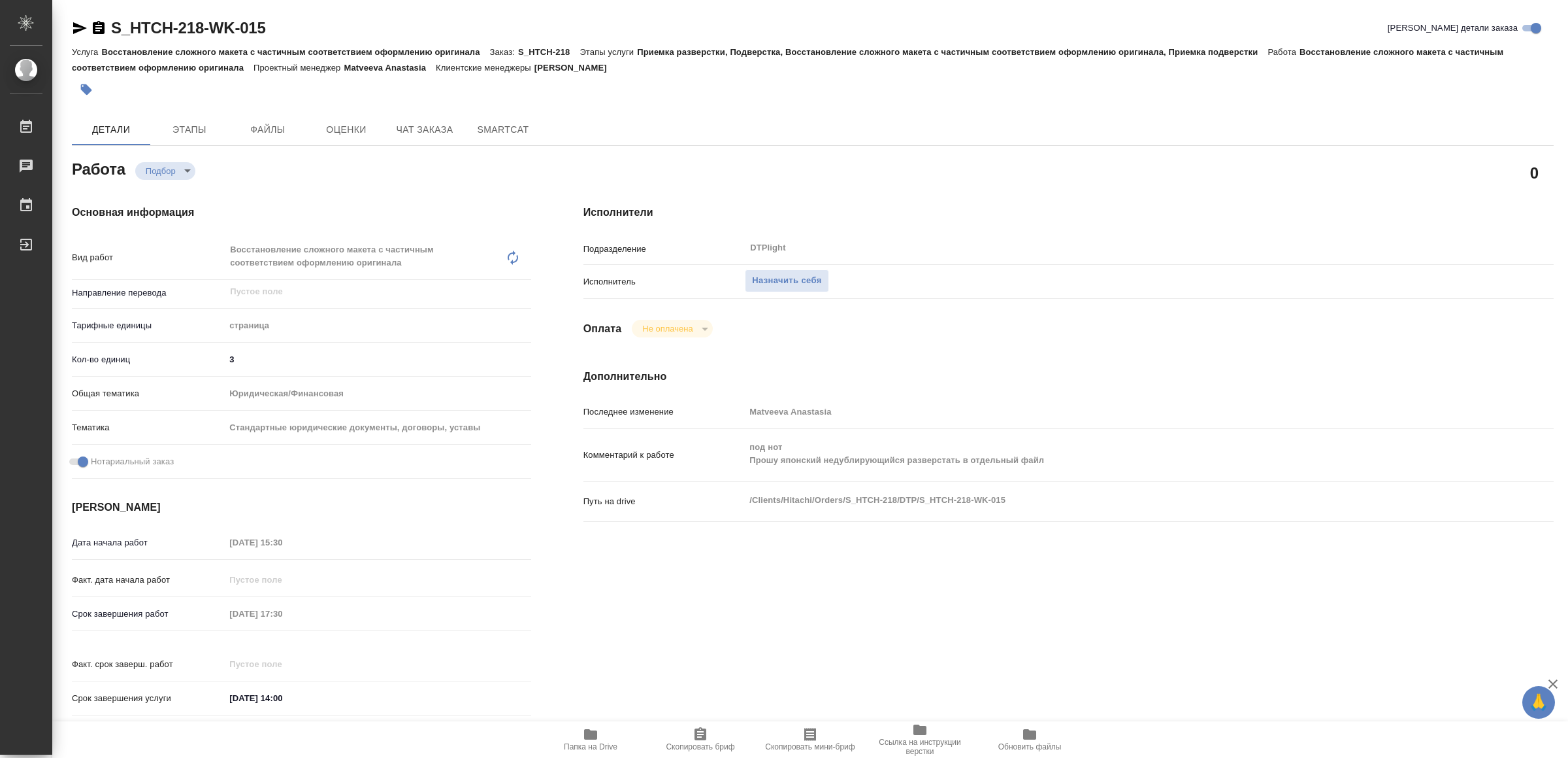
click at [605, 733] on span "Папка на Drive" at bounding box center [591, 738] width 94 height 25
